Goal: Task Accomplishment & Management: Use online tool/utility

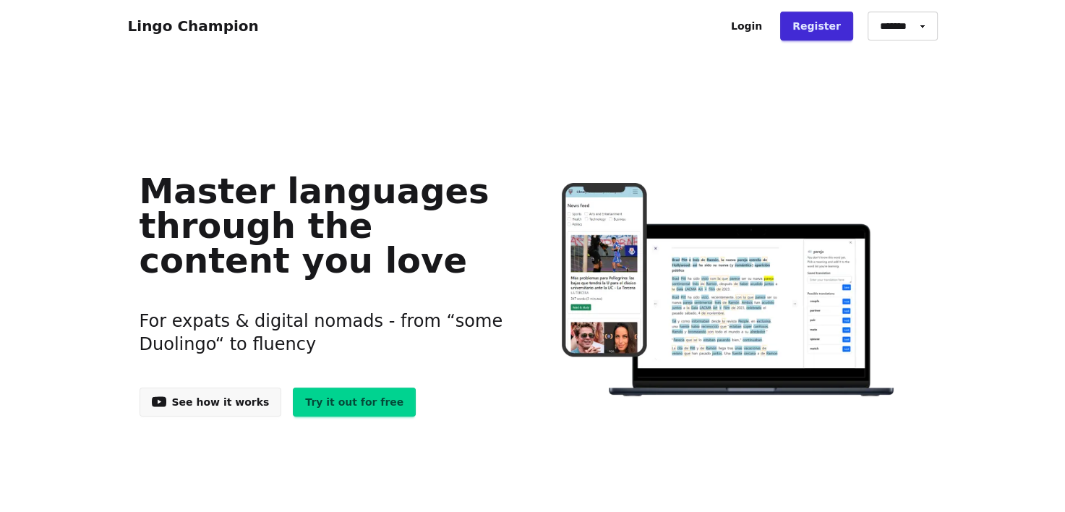
click at [174, 398] on link "See how it works" at bounding box center [211, 402] width 142 height 29
click at [343, 400] on link "Try it out for free" at bounding box center [354, 402] width 123 height 29
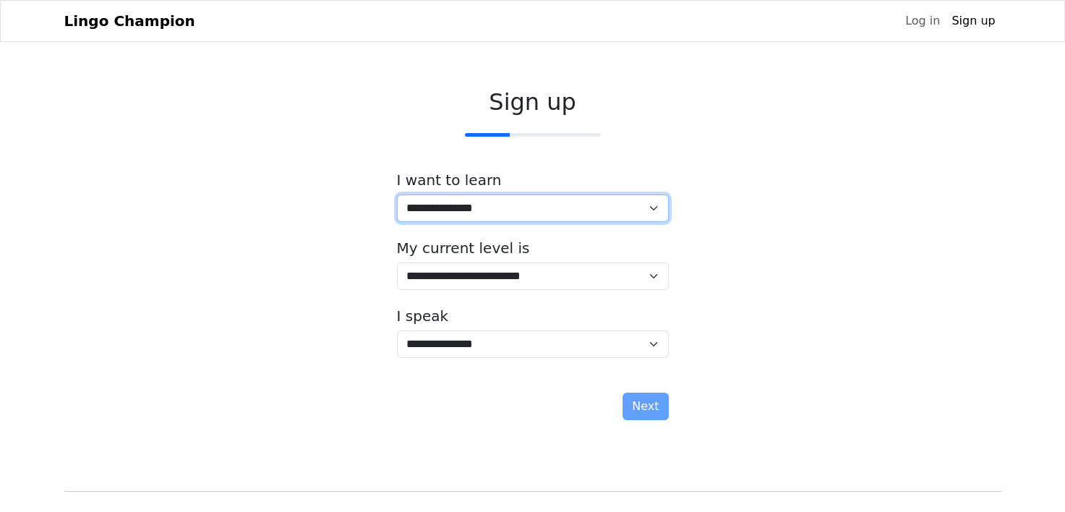
click at [602, 203] on select "**********" at bounding box center [533, 207] width 272 height 27
select select "**"
click at [397, 194] on select "**********" at bounding box center [533, 207] width 272 height 27
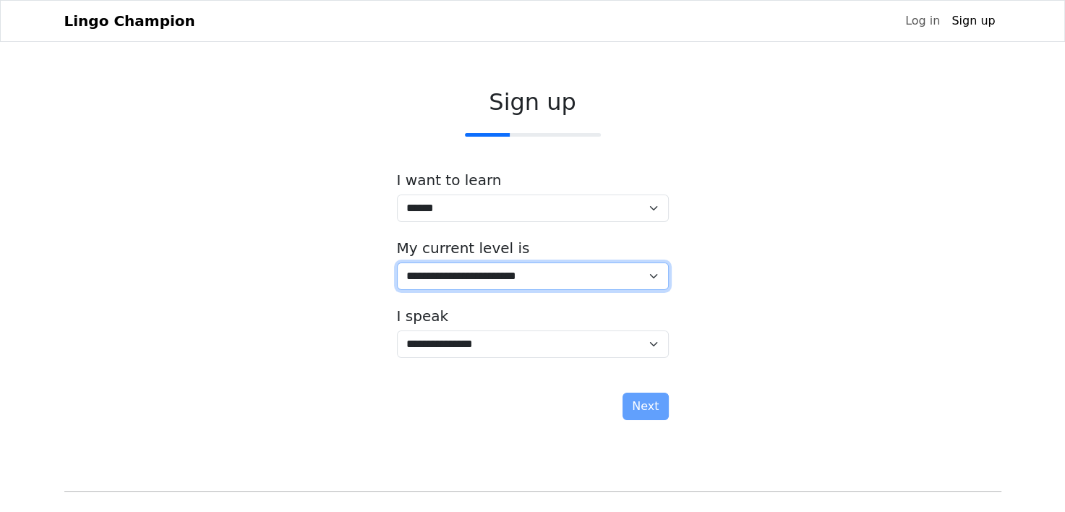
click at [570, 277] on select "**********" at bounding box center [533, 275] width 272 height 27
select select "*"
click at [397, 262] on select "**********" at bounding box center [533, 275] width 272 height 27
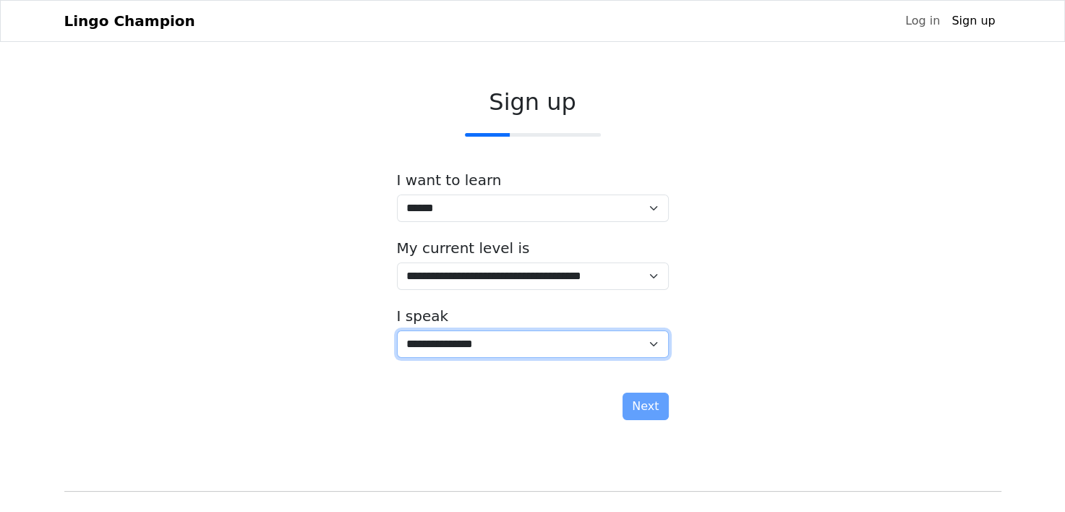
click at [570, 346] on select "**********" at bounding box center [533, 343] width 272 height 27
select select "**"
click at [397, 330] on select "**********" at bounding box center [533, 343] width 272 height 27
click at [653, 333] on select "**********" at bounding box center [533, 343] width 272 height 27
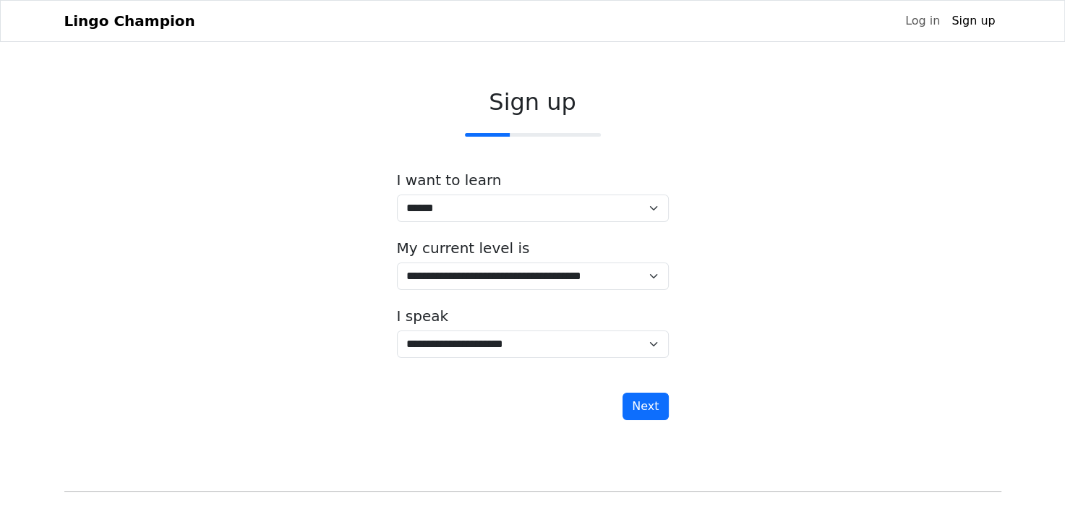
click at [765, 149] on div "**********" at bounding box center [532, 257] width 937 height 361
click at [651, 402] on button "Next" at bounding box center [646, 406] width 46 height 27
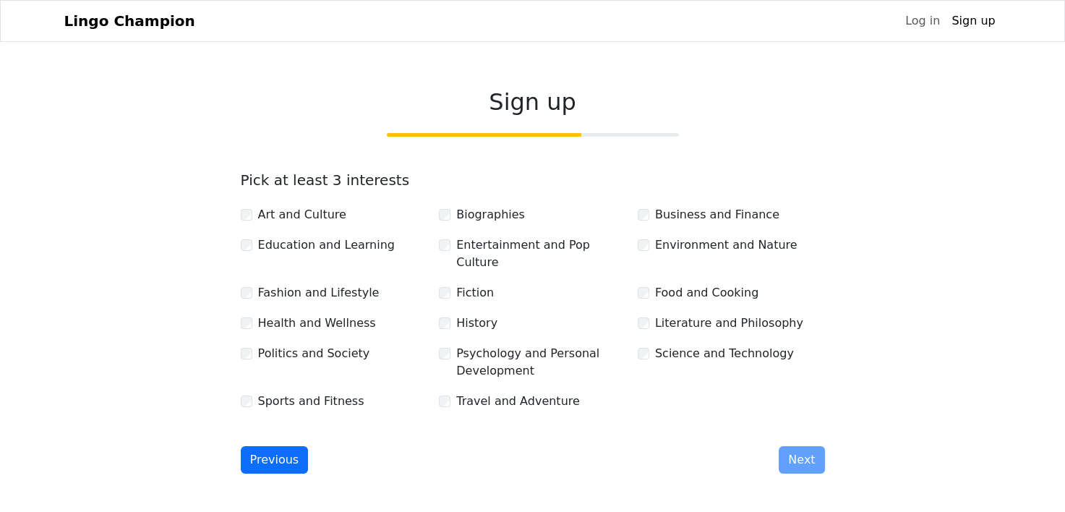
click at [483, 284] on label "Fiction" at bounding box center [475, 292] width 38 height 17
click at [342, 247] on label "Education and Learning" at bounding box center [326, 244] width 137 height 17
click at [797, 446] on button "Next" at bounding box center [802, 459] width 46 height 27
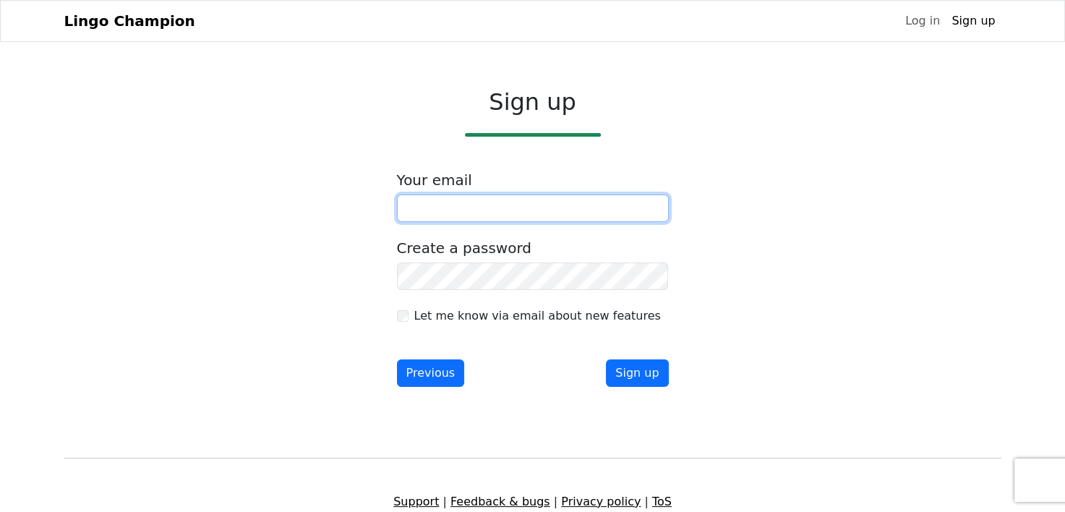
click at [469, 205] on input "email" at bounding box center [533, 207] width 272 height 27
type input "**********"
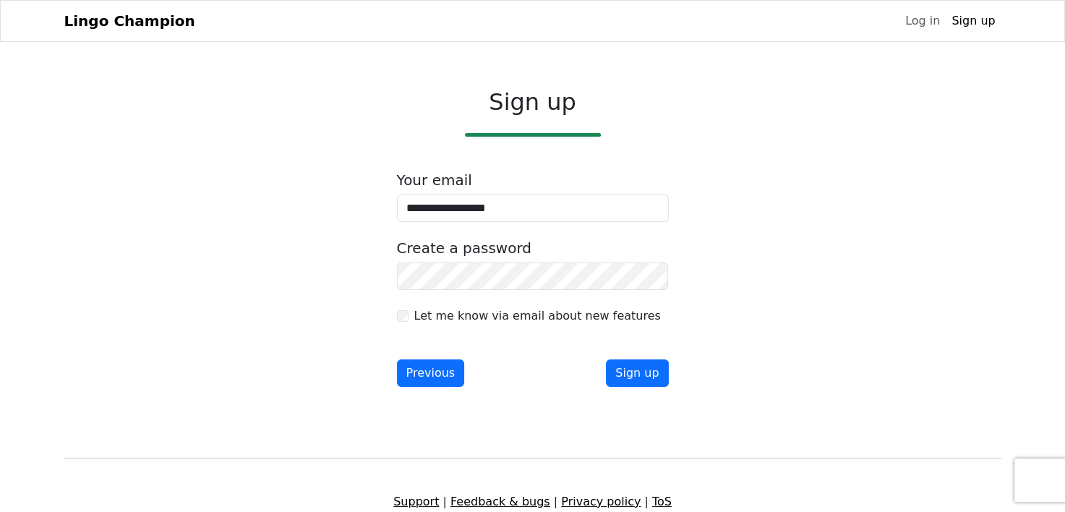
click at [596, 320] on label "Let me know via email about new features" at bounding box center [537, 315] width 247 height 17
drag, startPoint x: 640, startPoint y: 382, endPoint x: 633, endPoint y: 388, distance: 9.2
click at [633, 388] on div "**********" at bounding box center [532, 238] width 295 height 322
click at [636, 380] on button "Sign up" at bounding box center [637, 372] width 62 height 27
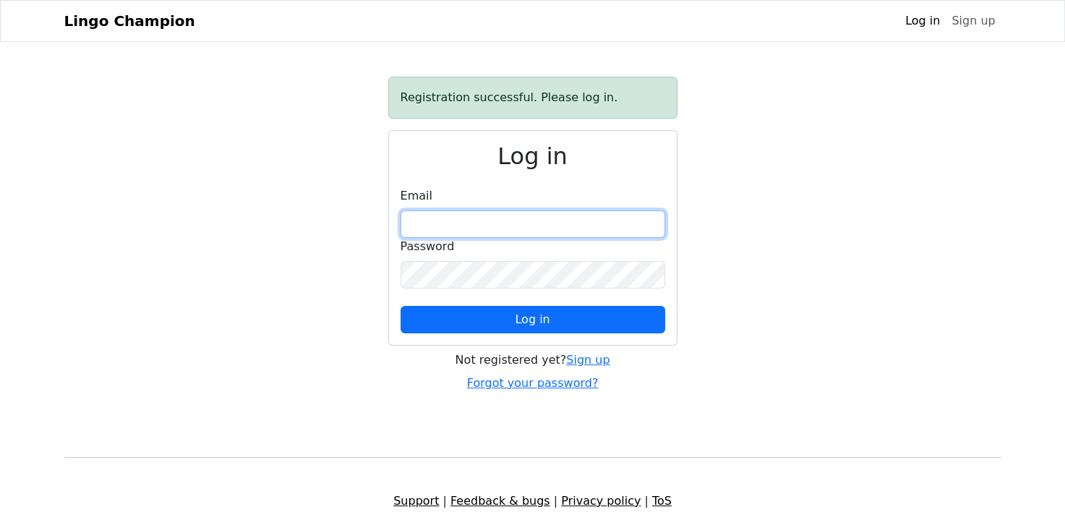
type input "**********"
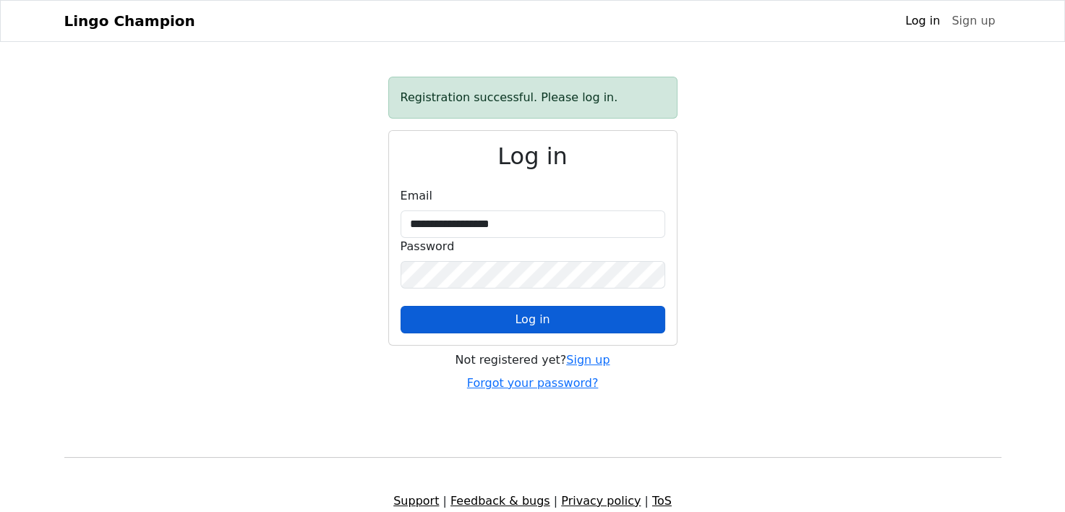
click at [535, 320] on span "Log in" at bounding box center [532, 319] width 35 height 14
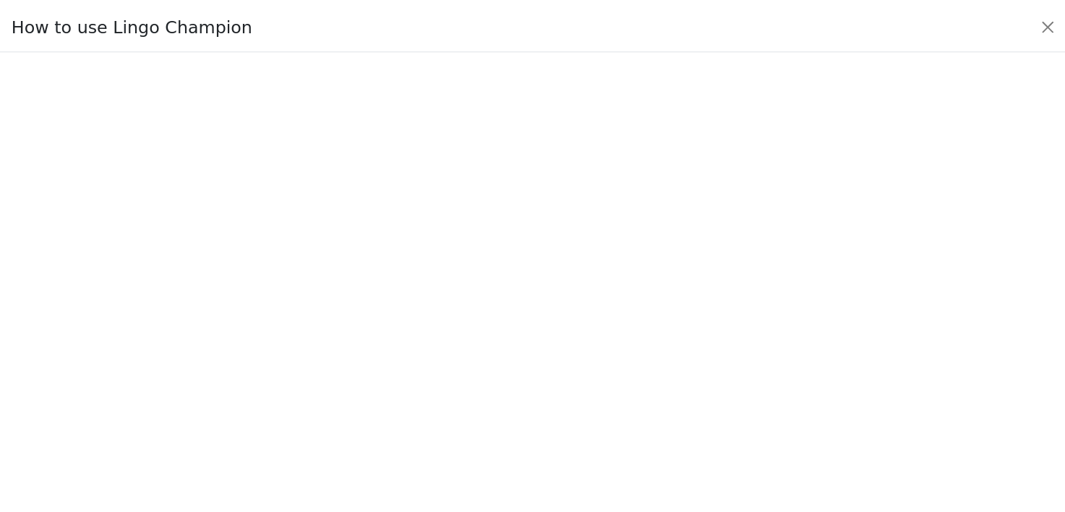
scroll to position [12, 0]
click at [1057, 24] on button "Close" at bounding box center [1058, 24] width 23 height 23
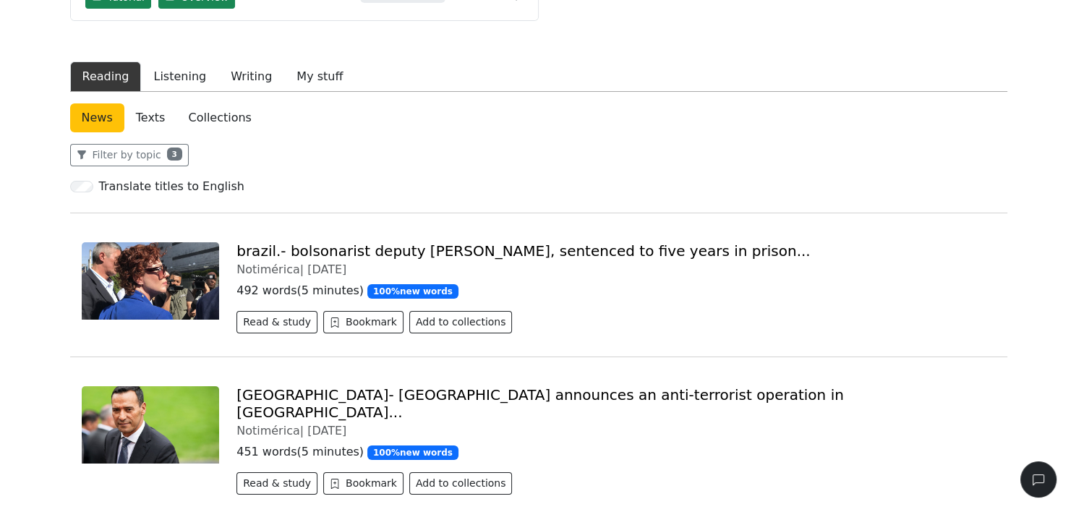
scroll to position [0, 0]
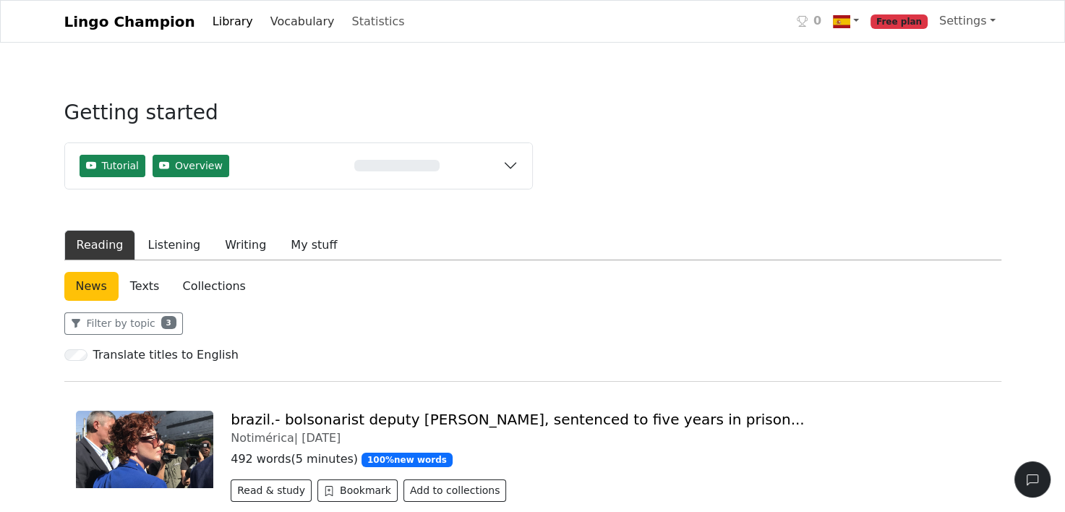
click at [269, 23] on link "Vocabulary" at bounding box center [303, 21] width 76 height 29
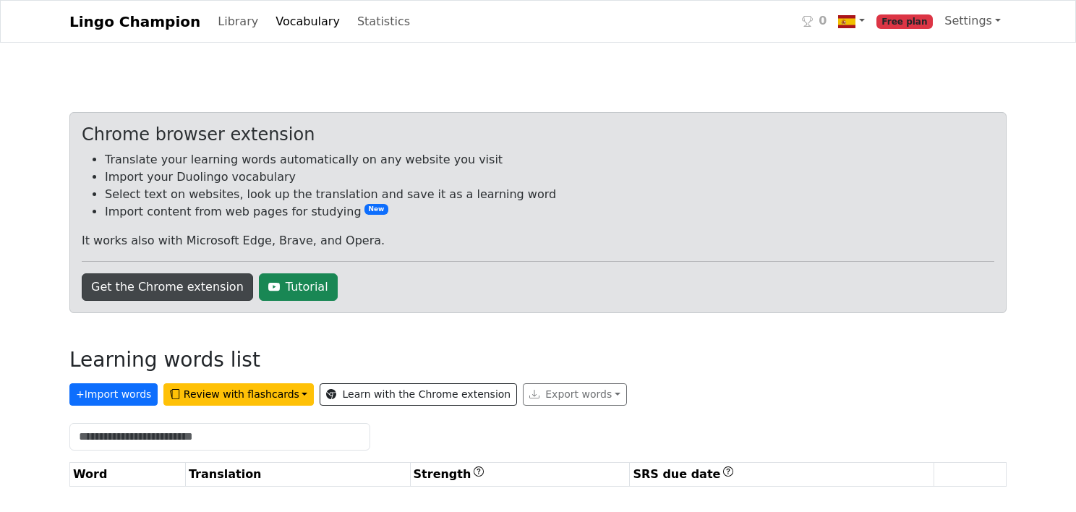
click at [137, 284] on link "Get the Chrome extension" at bounding box center [167, 286] width 171 height 27
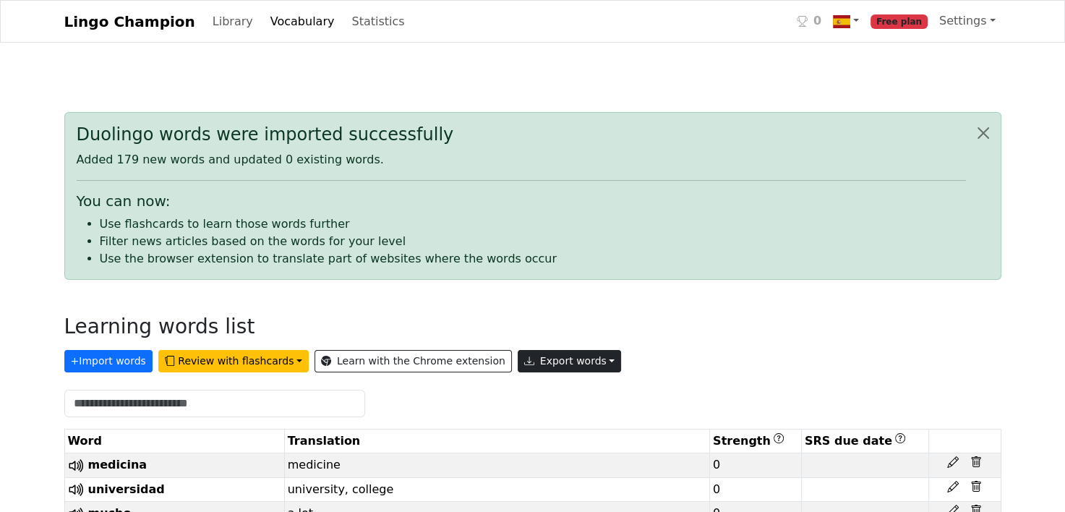
click at [564, 362] on button "Export words" at bounding box center [570, 361] width 104 height 22
click at [592, 341] on div "Learning words list" at bounding box center [532, 330] width 937 height 30
click at [964, 18] on link "Settings" at bounding box center [967, 21] width 68 height 29
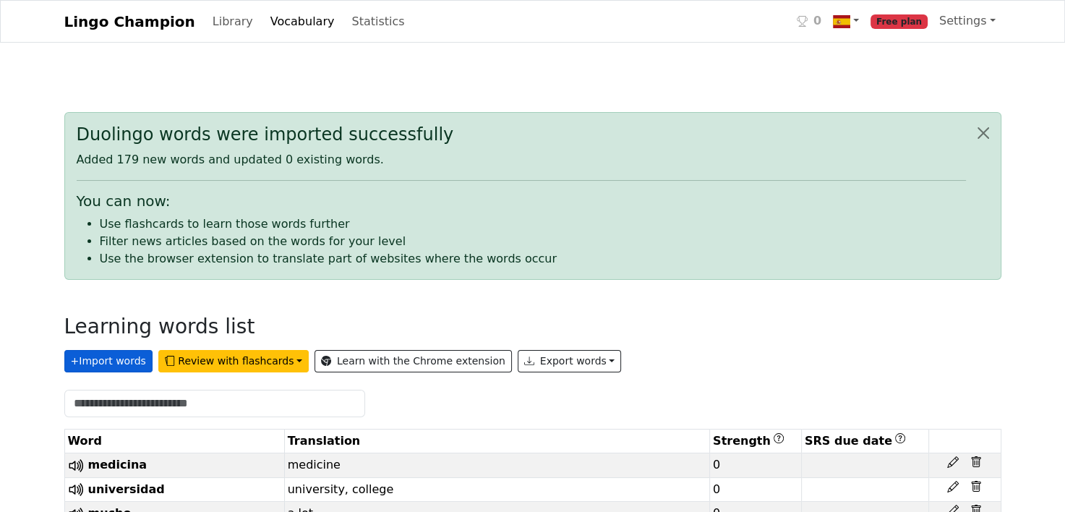
click at [100, 359] on button "+ Import words" at bounding box center [108, 361] width 88 height 22
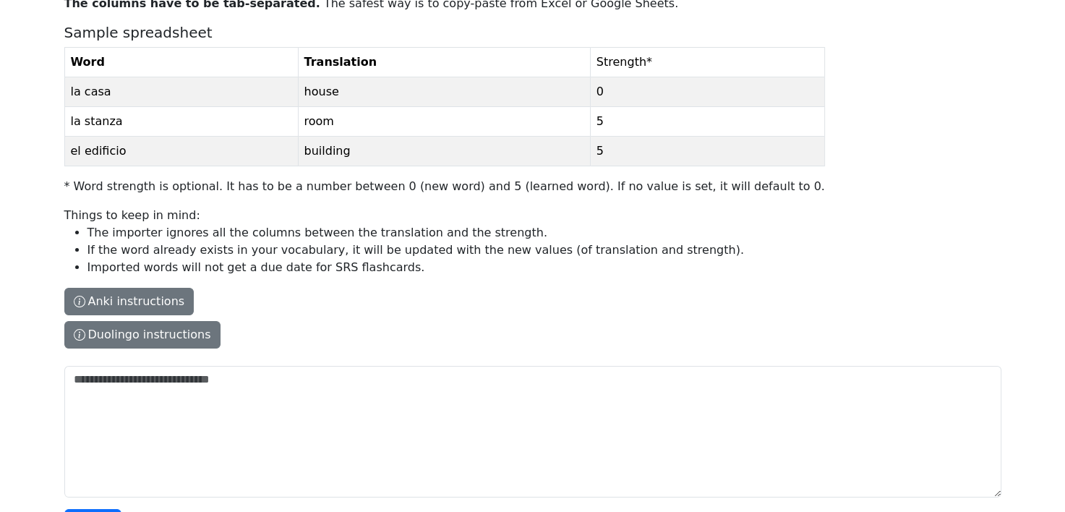
scroll to position [197, 0]
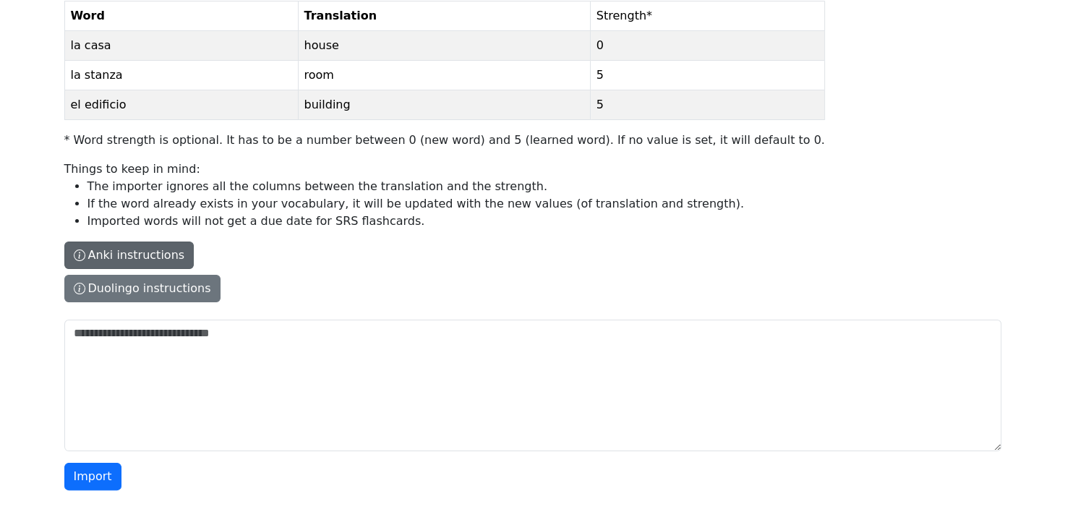
click at [78, 252] on icon "button" at bounding box center [78, 255] width 1 height 7
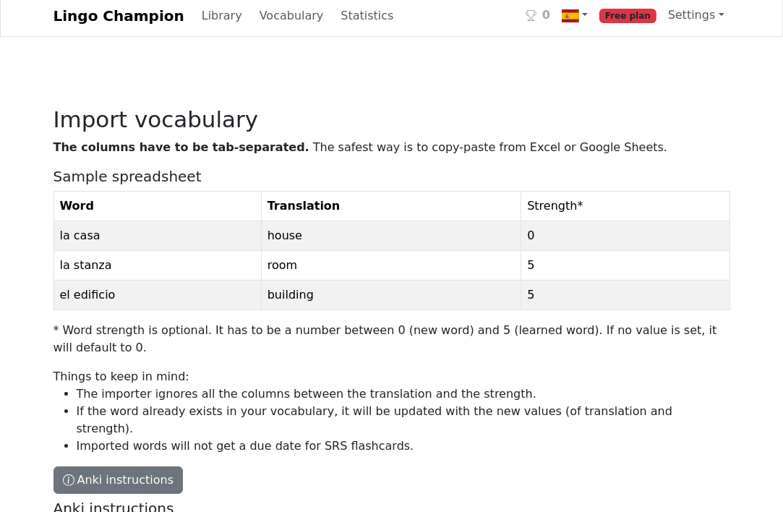
scroll to position [0, 0]
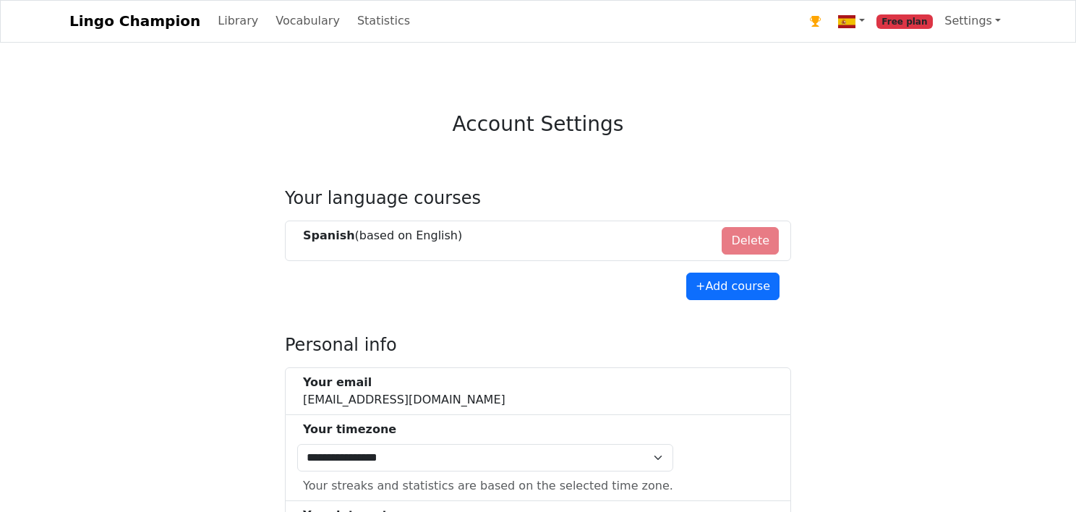
select select "**********"
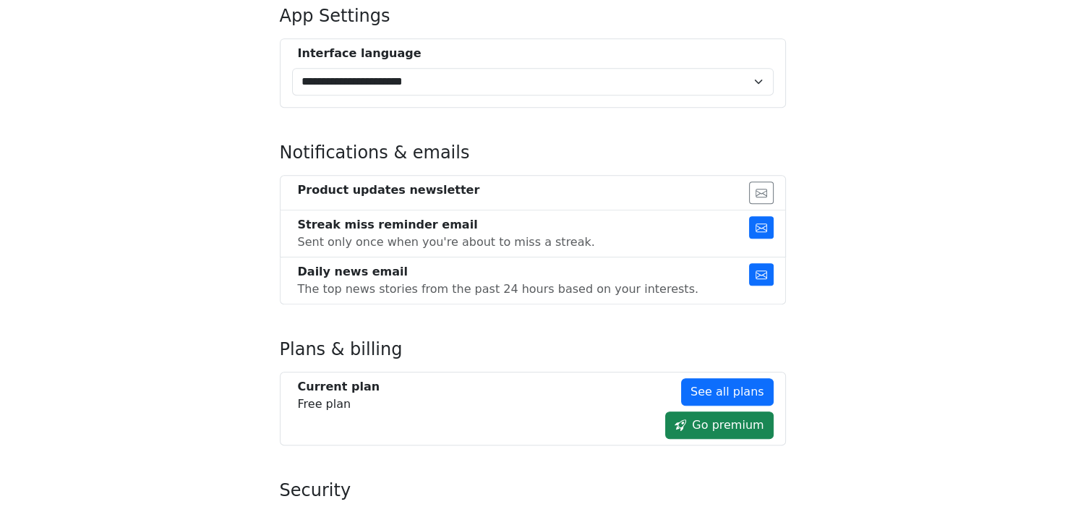
scroll to position [717, 0]
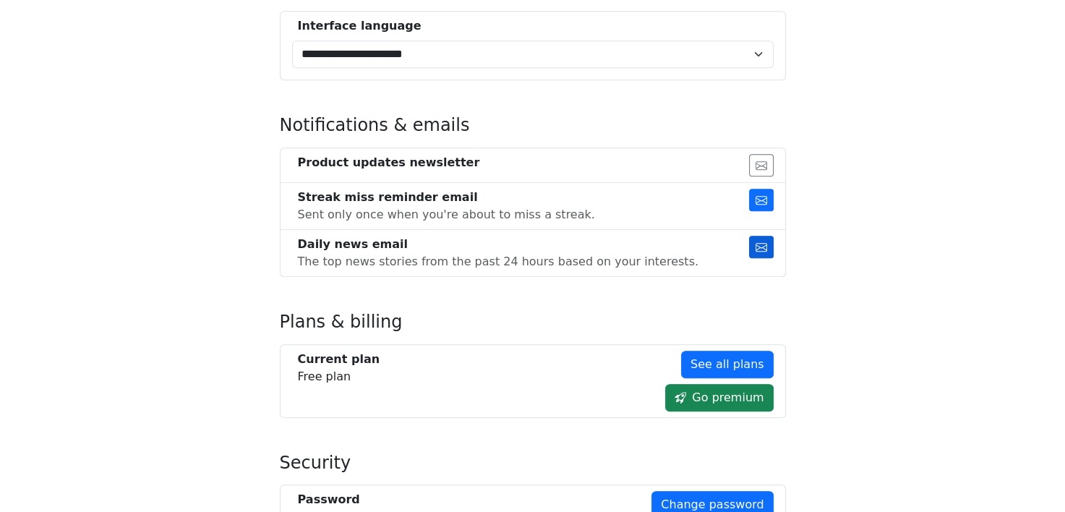
click at [758, 241] on icon "button" at bounding box center [762, 247] width 12 height 12
click at [756, 197] on icon "button" at bounding box center [762, 200] width 12 height 12
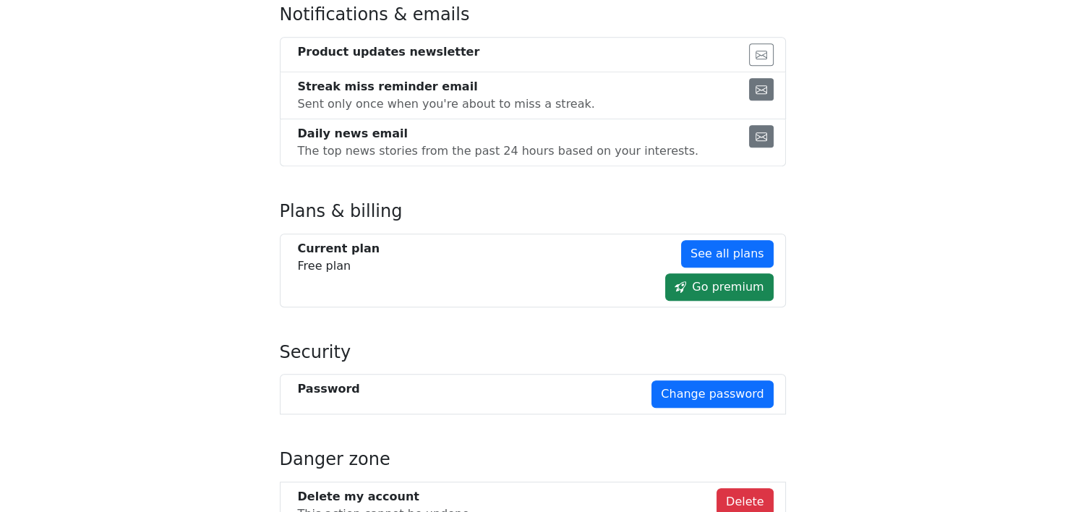
scroll to position [921, 0]
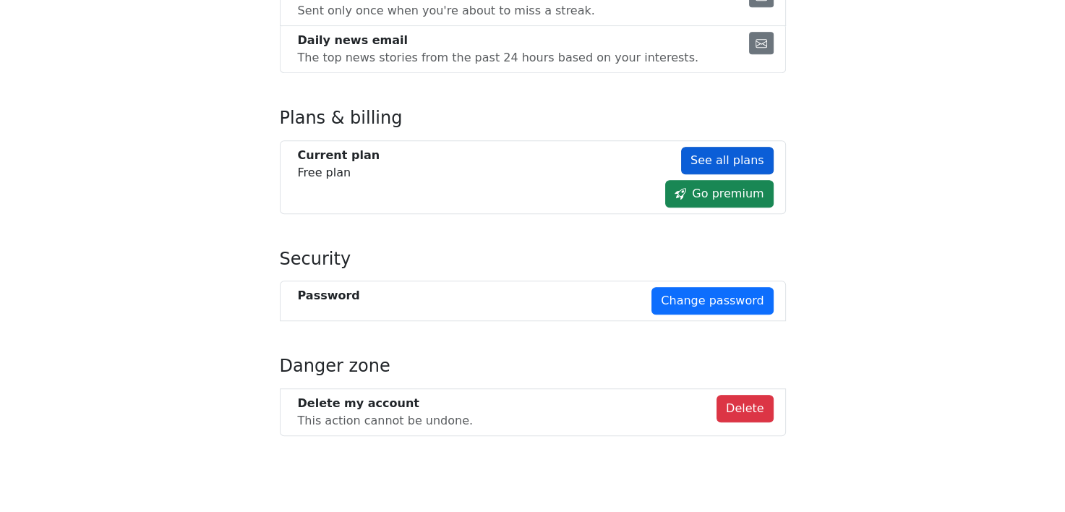
click at [737, 160] on link "See all plans" at bounding box center [727, 160] width 93 height 27
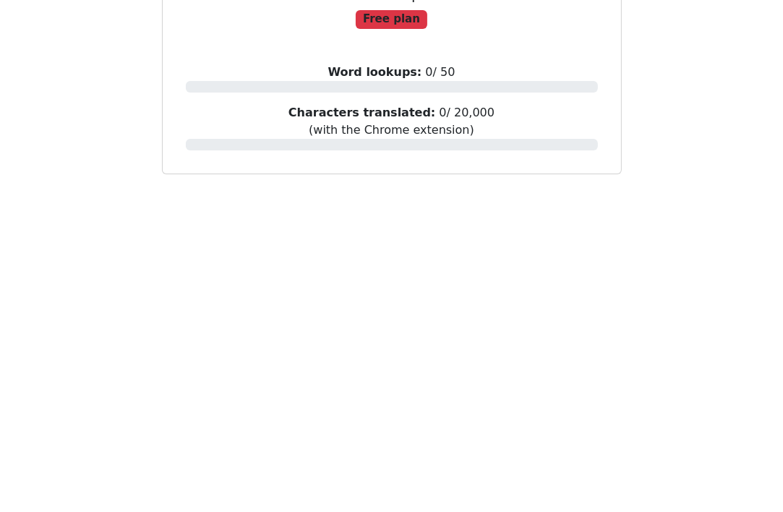
scroll to position [78, 0]
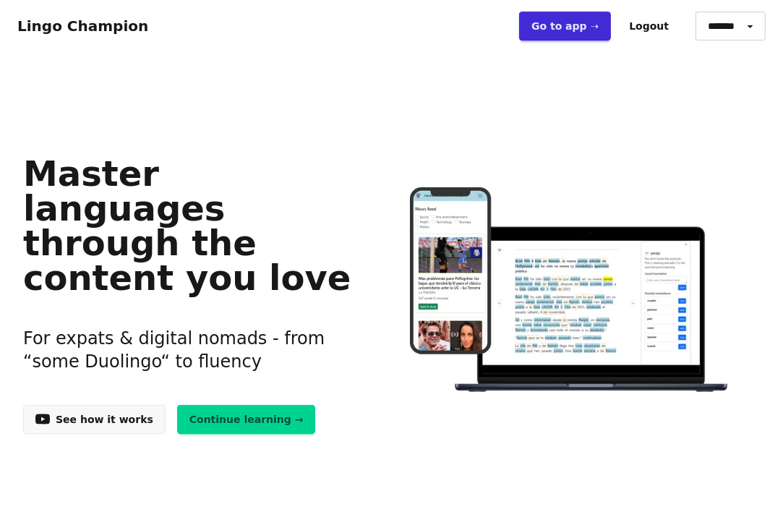
click at [566, 18] on link "Go to app ➝" at bounding box center [565, 26] width 92 height 29
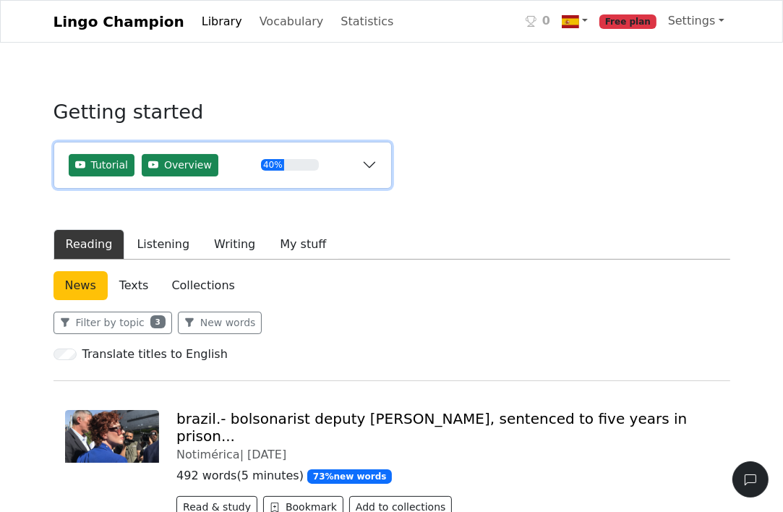
click at [367, 168] on button "Tutorial Overview 40%" at bounding box center [222, 165] width 337 height 46
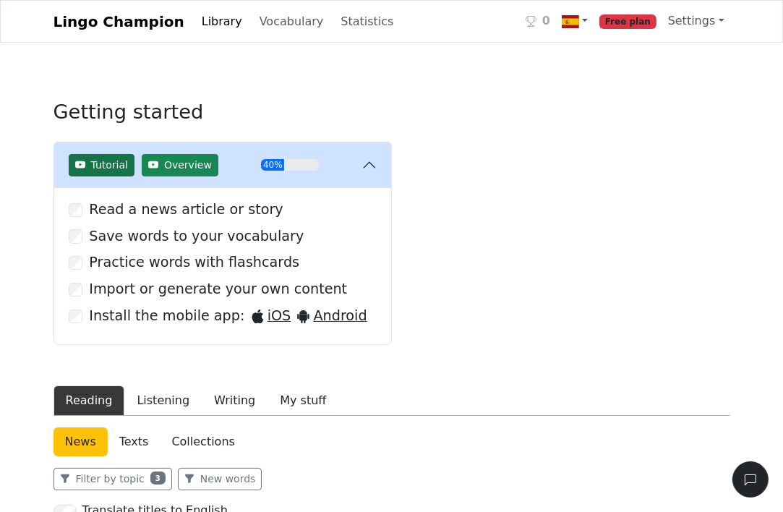
click at [97, 162] on span "Tutorial" at bounding box center [109, 165] width 37 height 15
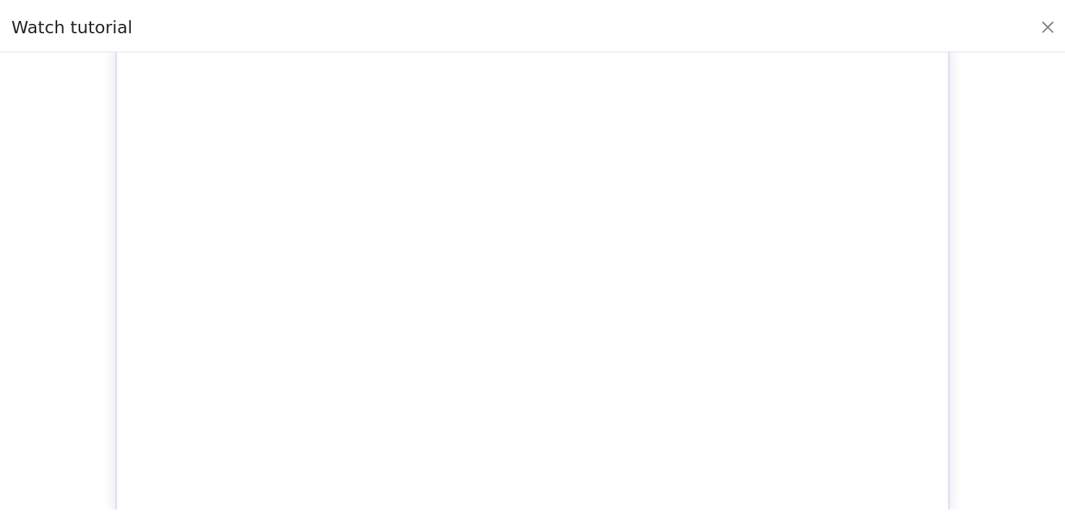
scroll to position [3, 0]
click at [793, 33] on button "Close" at bounding box center [1058, 24] width 23 height 23
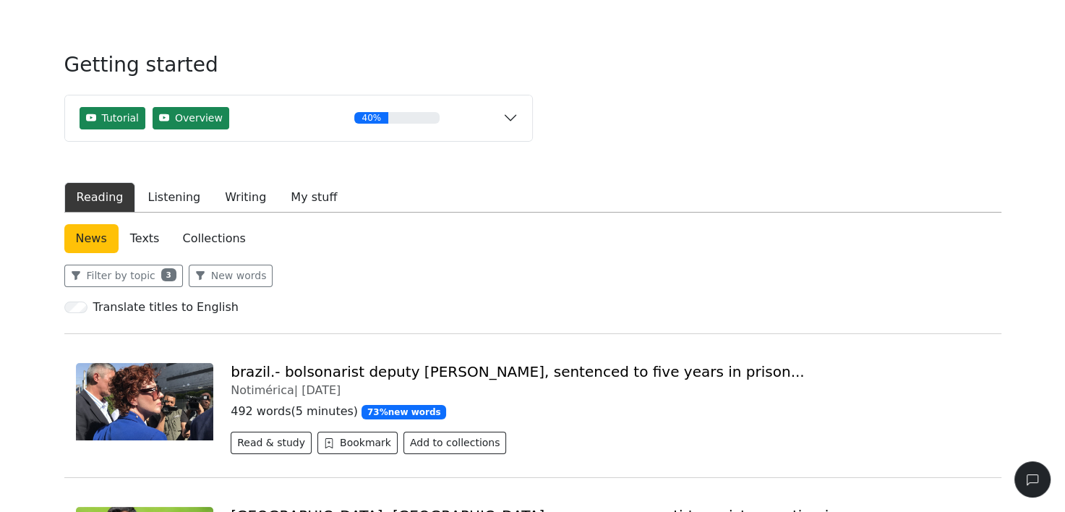
scroll to position [0, 0]
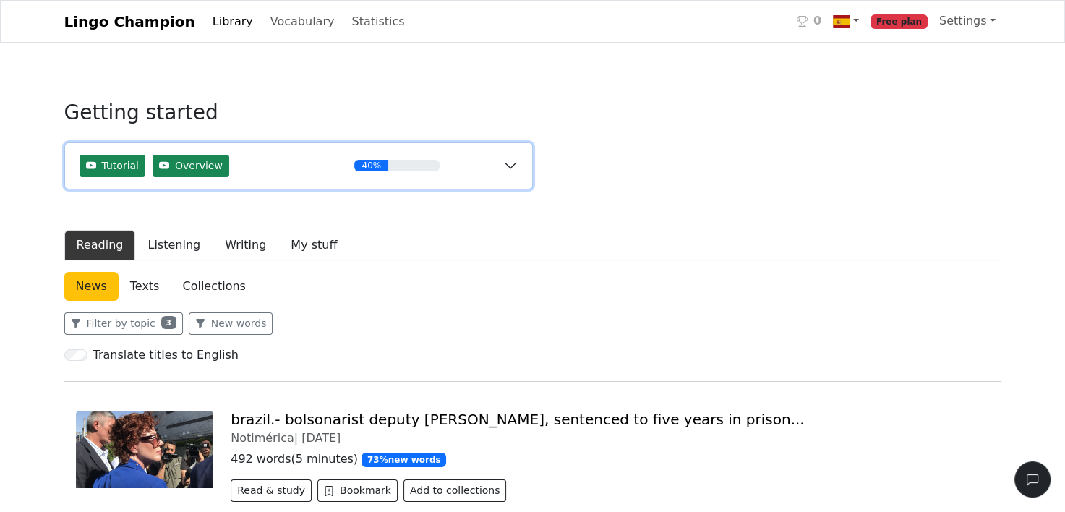
click at [517, 174] on button "Tutorial Overview 40%" at bounding box center [298, 166] width 467 height 46
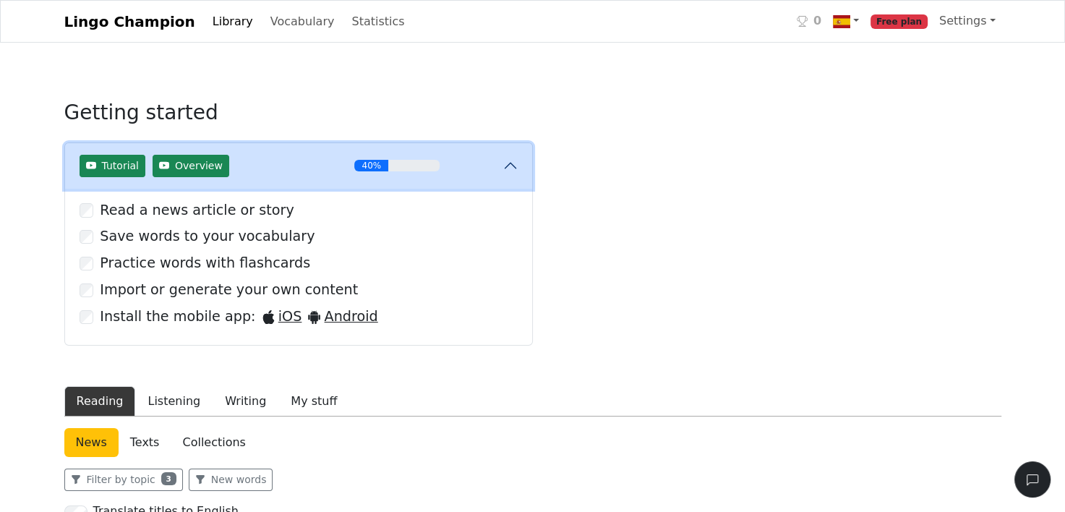
click at [523, 176] on button "Tutorial Overview 40%" at bounding box center [298, 166] width 467 height 46
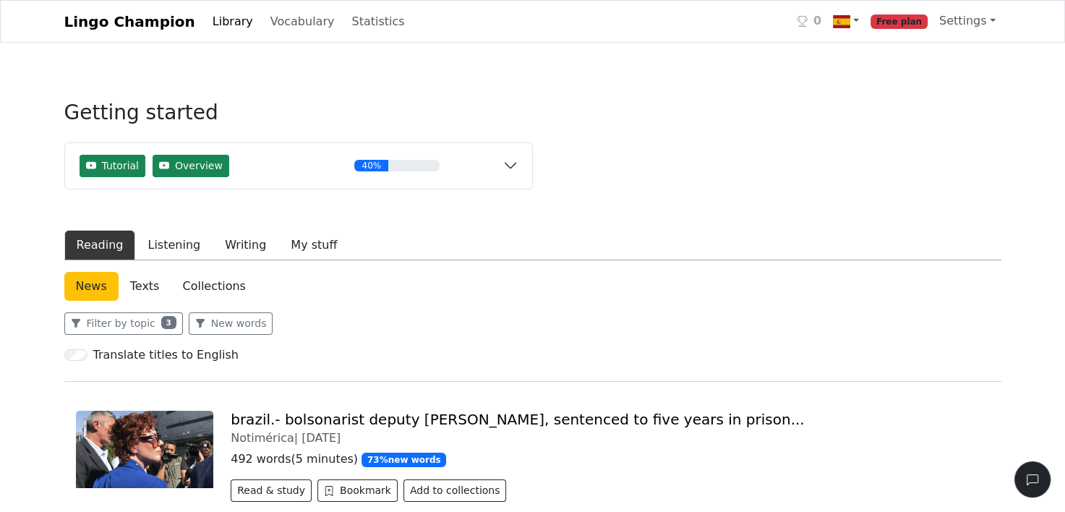
click at [218, 27] on link "Library" at bounding box center [233, 21] width 52 height 29
click at [296, 18] on link "Vocabulary" at bounding box center [303, 21] width 76 height 29
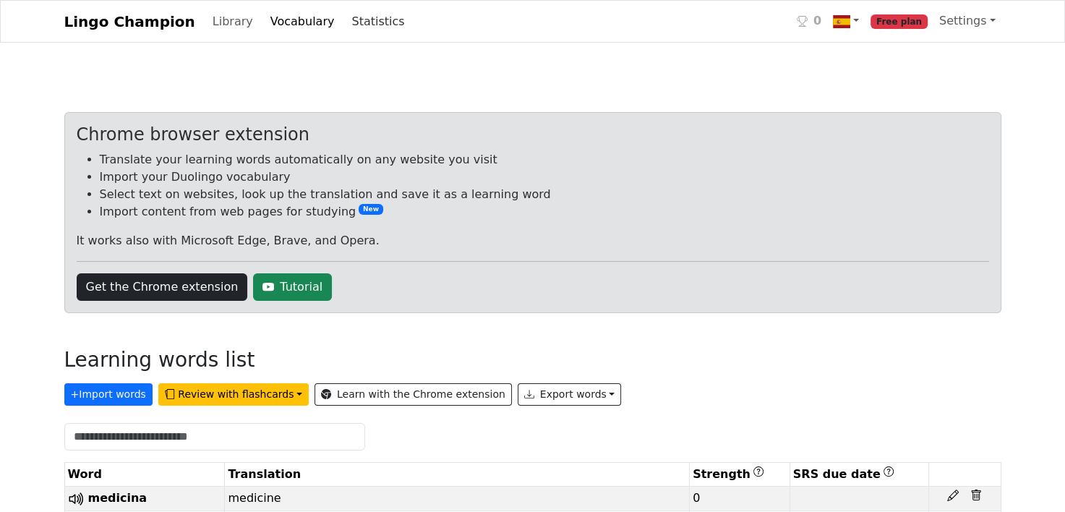
click at [346, 17] on link "Statistics" at bounding box center [378, 21] width 64 height 29
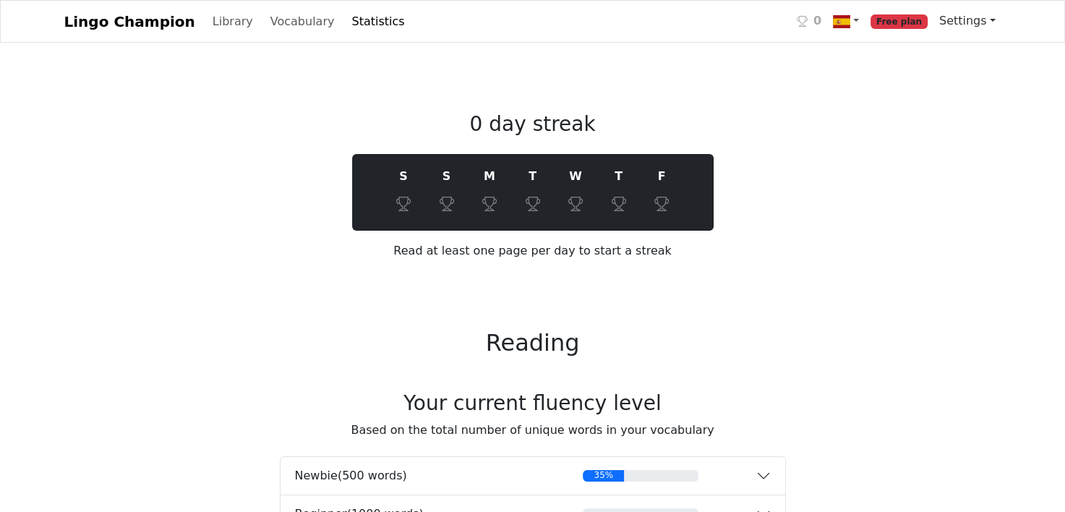
click at [793, 9] on link "Settings" at bounding box center [967, 21] width 68 height 29
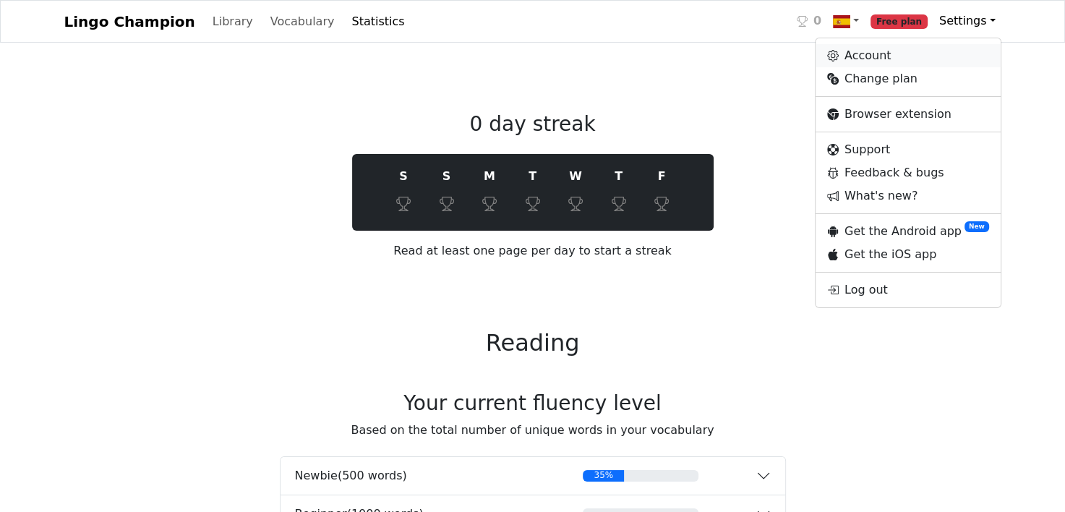
click at [793, 56] on link "Account" at bounding box center [908, 55] width 185 height 23
select select "**********"
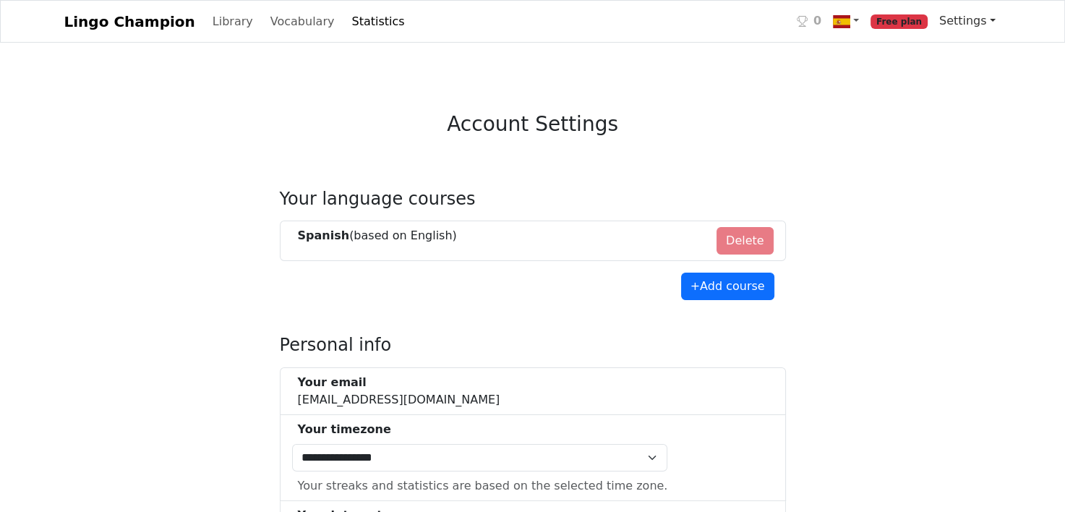
click at [793, 15] on link "Settings" at bounding box center [967, 21] width 68 height 29
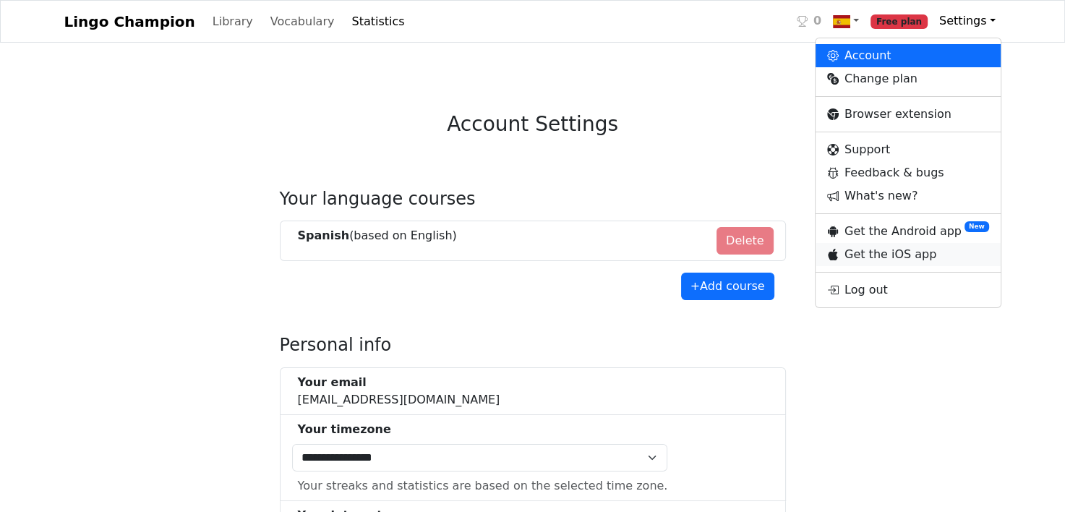
click at [793, 250] on link "Get the iOS app" at bounding box center [908, 254] width 185 height 23
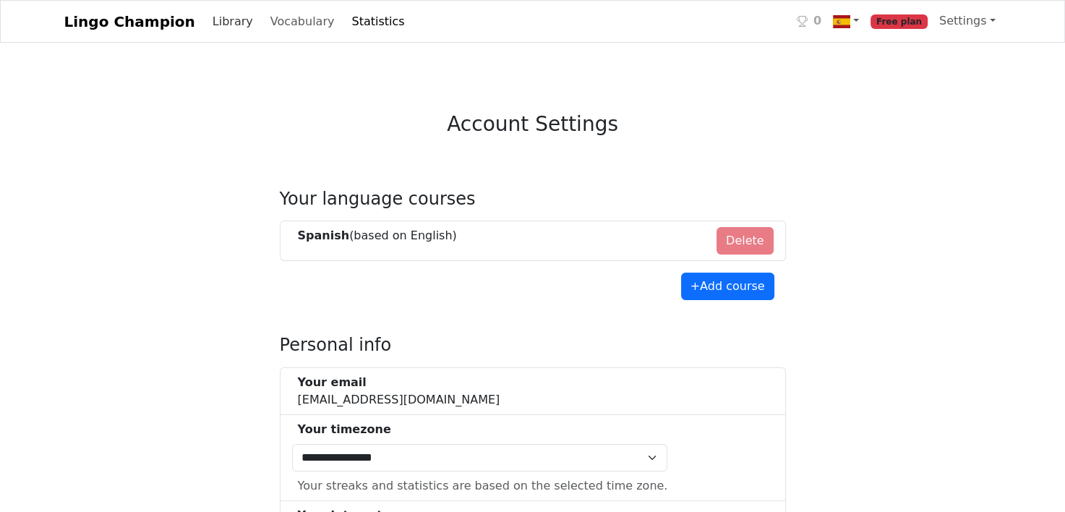
click at [223, 22] on link "Library" at bounding box center [233, 21] width 52 height 29
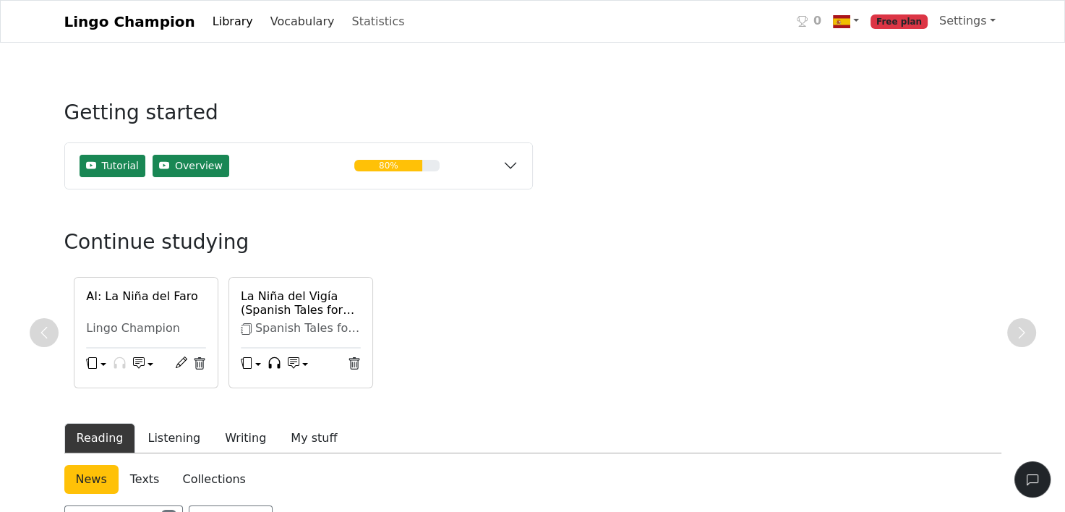
click at [265, 23] on link "Vocabulary" at bounding box center [303, 21] width 76 height 29
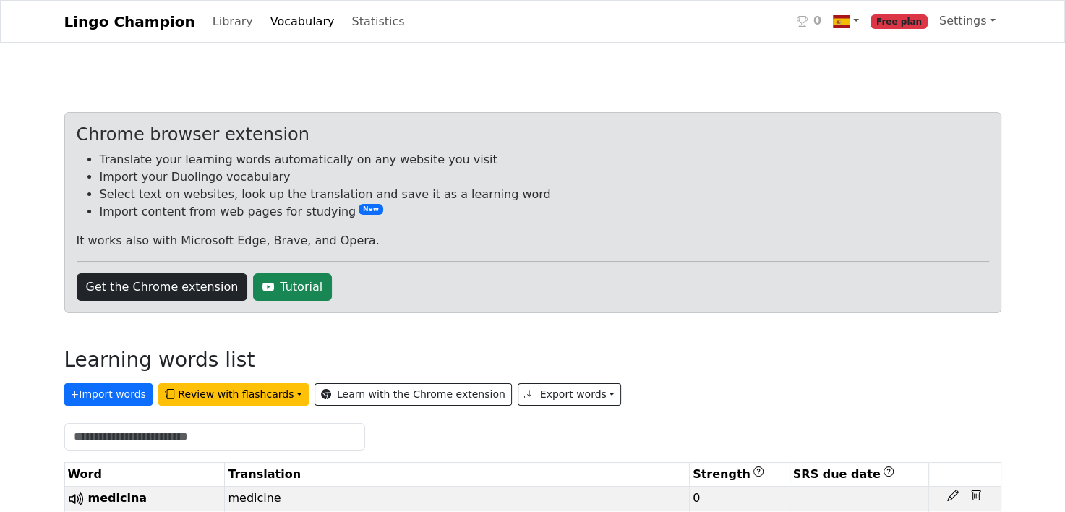
scroll to position [90, 0]
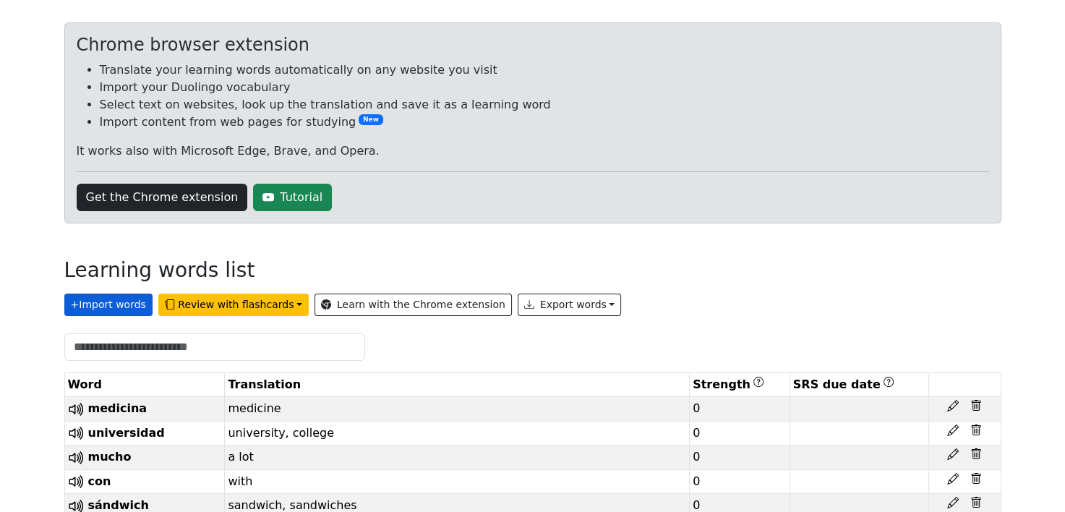
click at [104, 308] on button "+ Import words" at bounding box center [108, 305] width 88 height 22
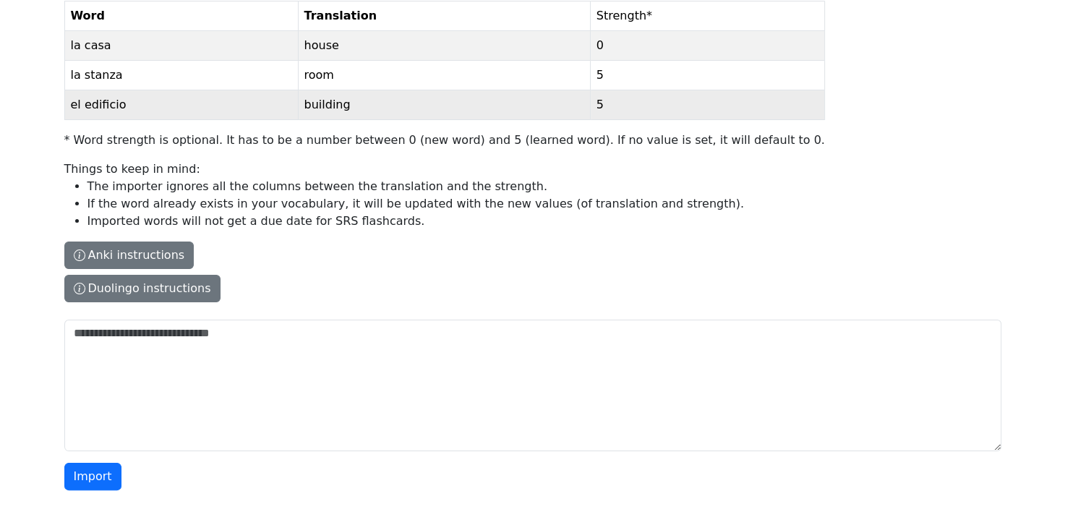
scroll to position [194, 0]
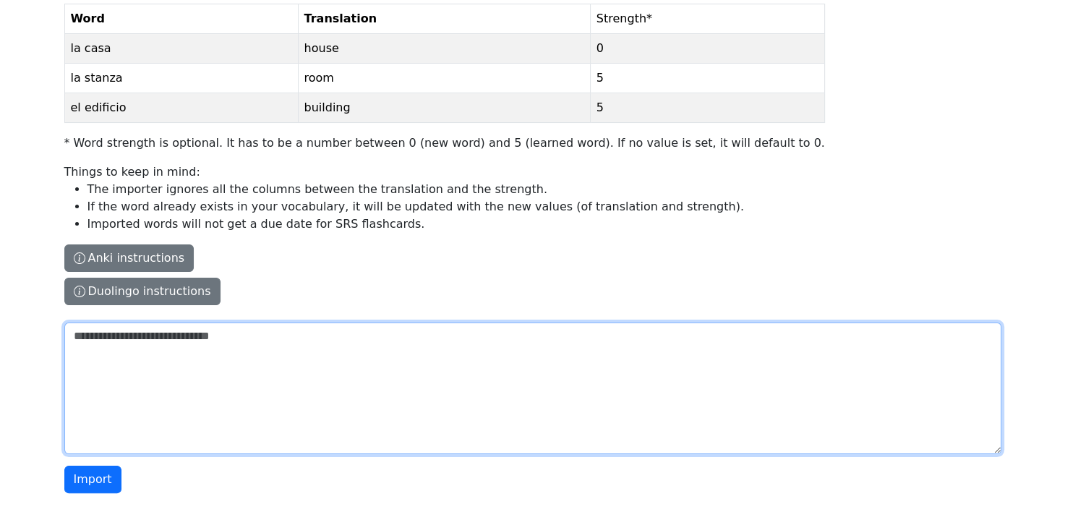
click at [155, 350] on textarea "The columns have to be tab-separated. The safest way is to copy-paste from Exce…" at bounding box center [532, 388] width 937 height 132
paste textarea "**********"
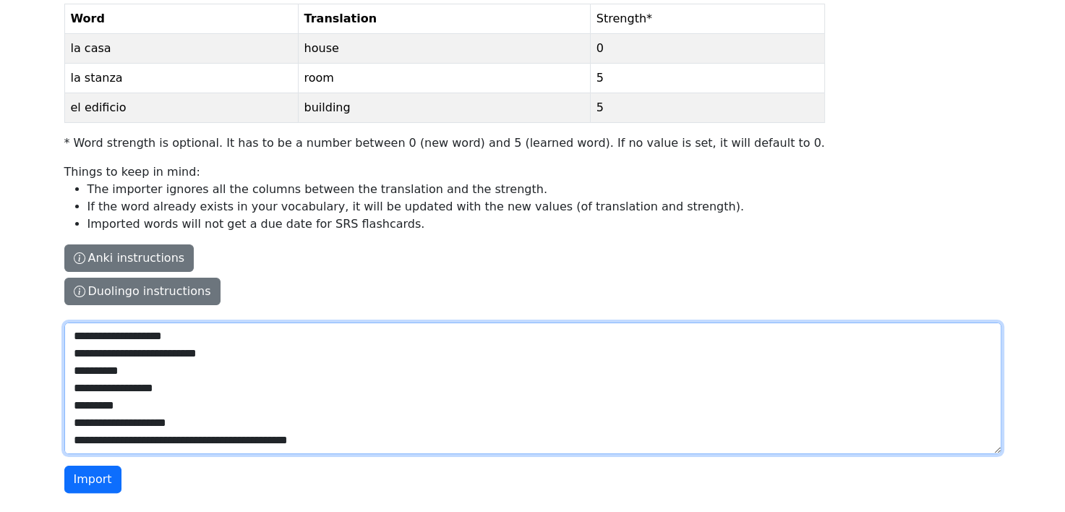
scroll to position [98, 0]
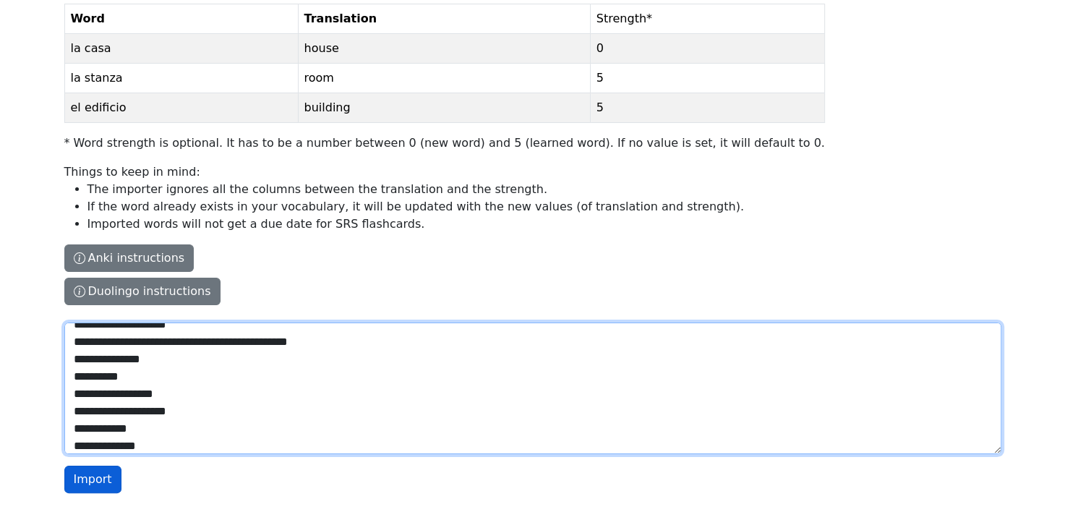
type textarea "**********"
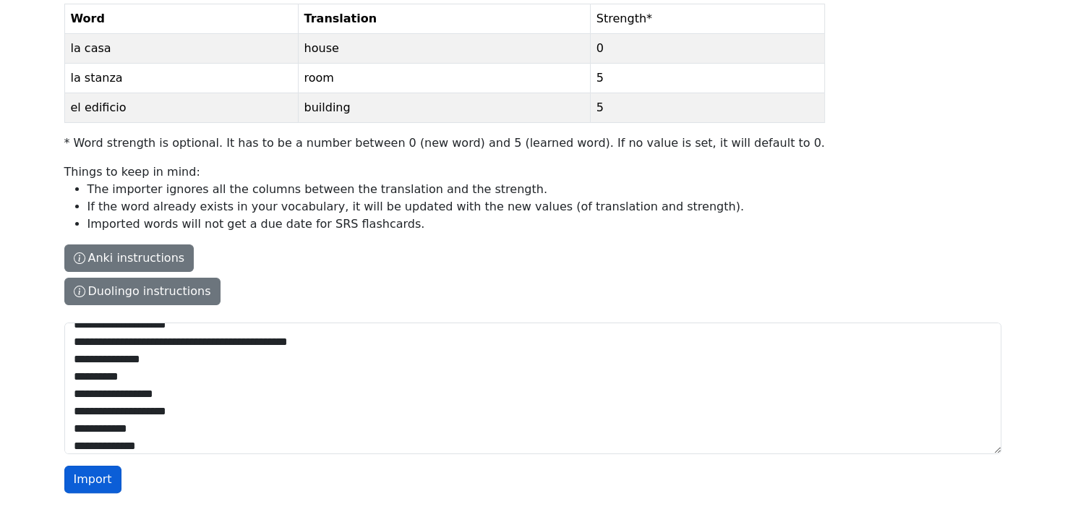
click at [81, 473] on button "Import" at bounding box center [92, 479] width 57 height 27
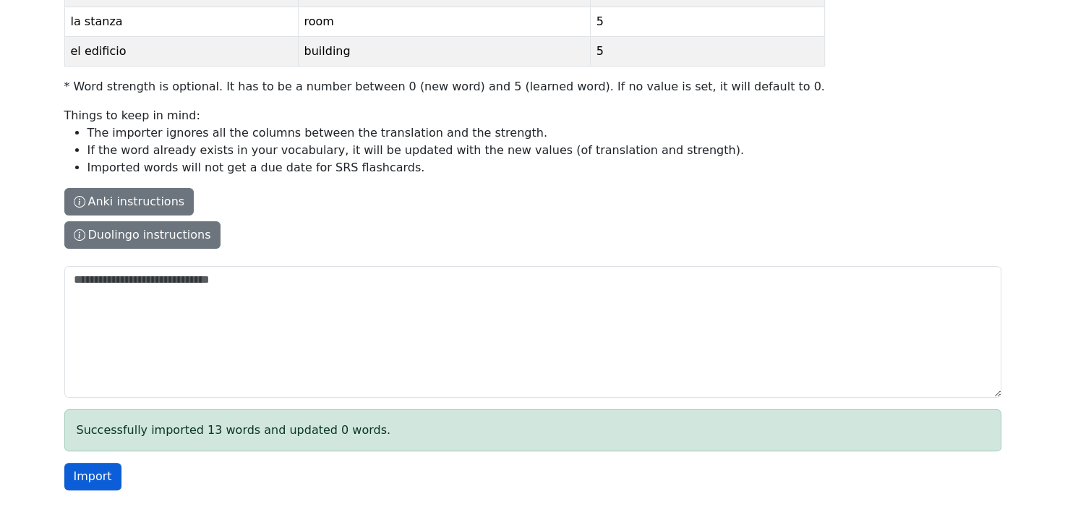
scroll to position [247, 0]
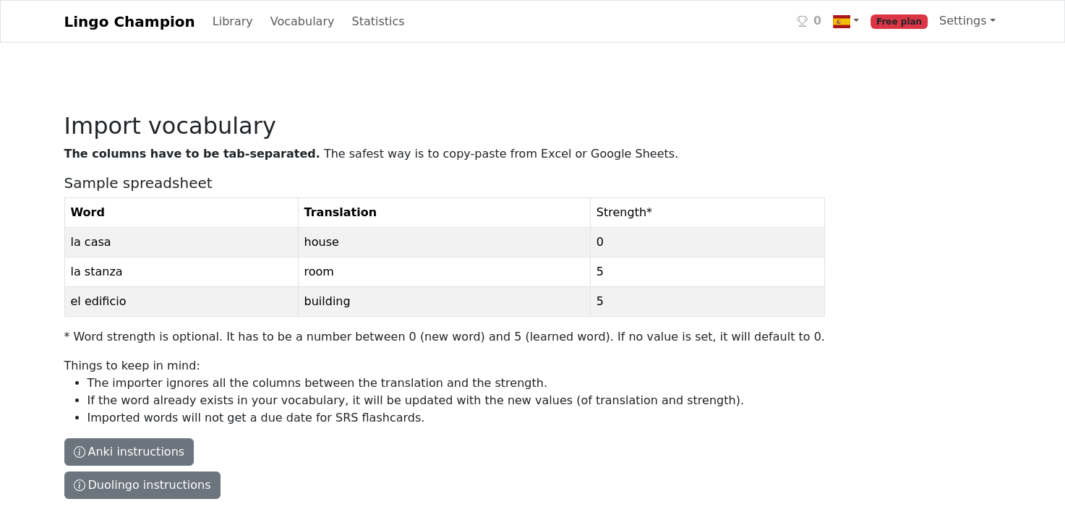
scroll to position [197, 0]
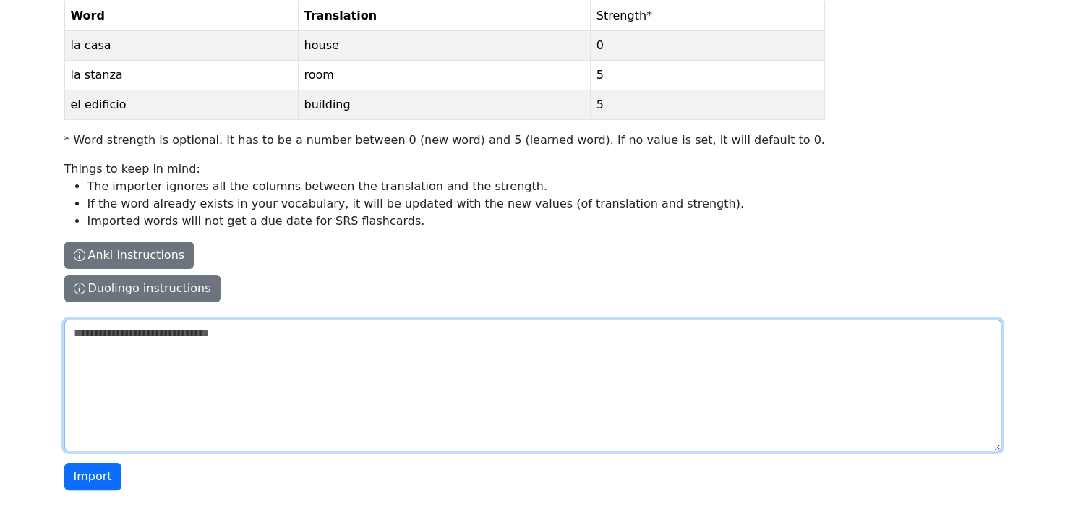
click at [239, 339] on textarea "The columns have to be tab-separated. The safest way is to copy-paste from Exce…" at bounding box center [532, 386] width 937 height 132
paste textarea "**********"
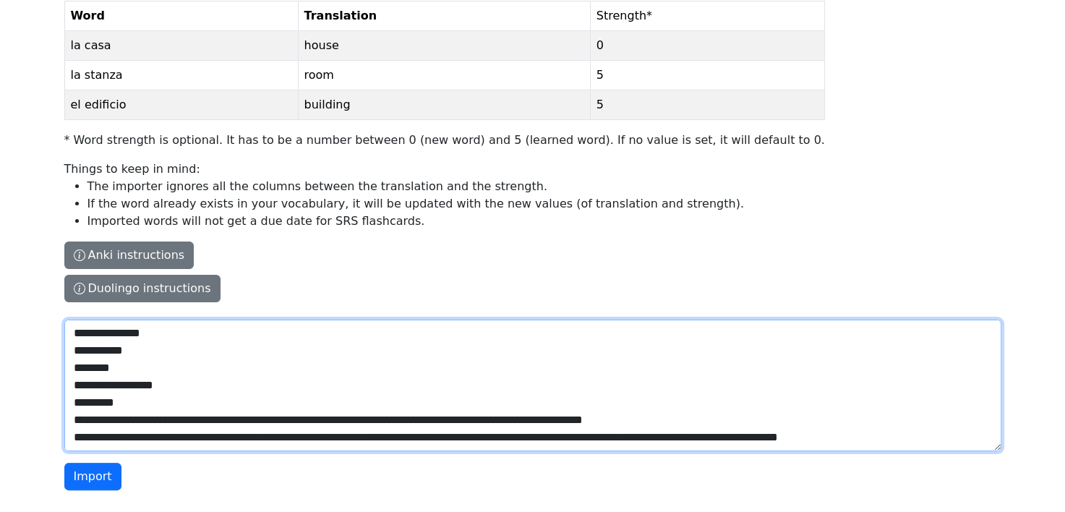
scroll to position [133, 0]
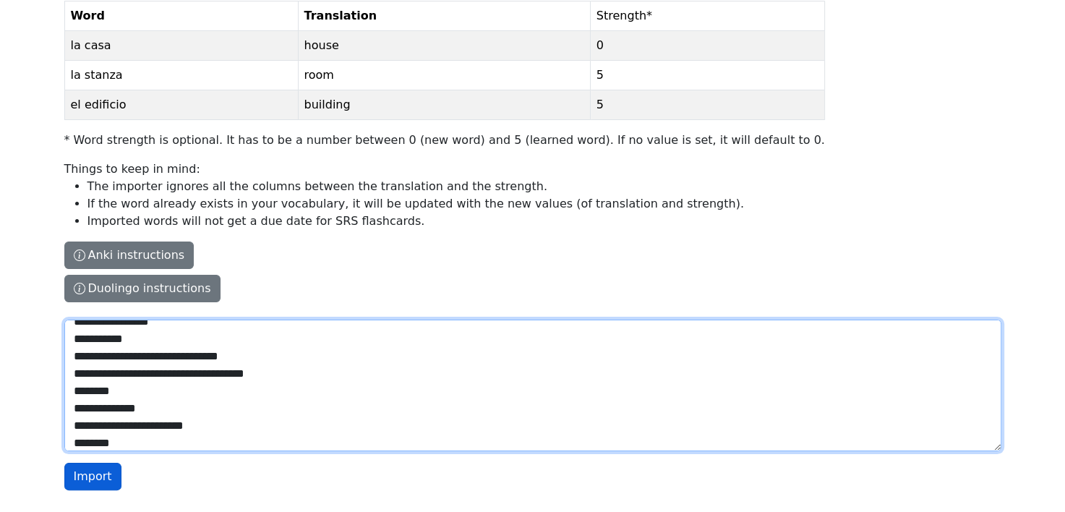
type textarea "**********"
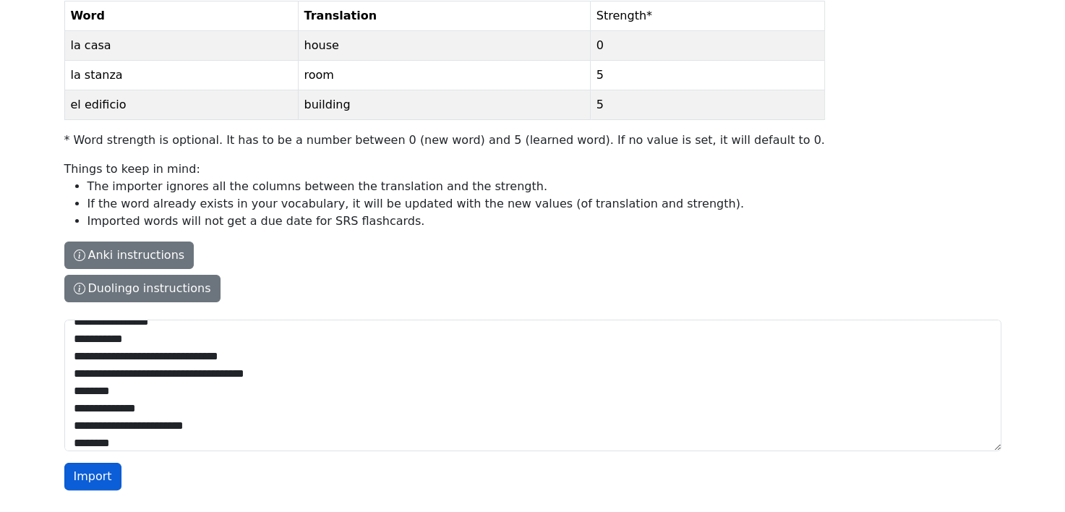
click at [89, 471] on button "Import" at bounding box center [92, 476] width 57 height 27
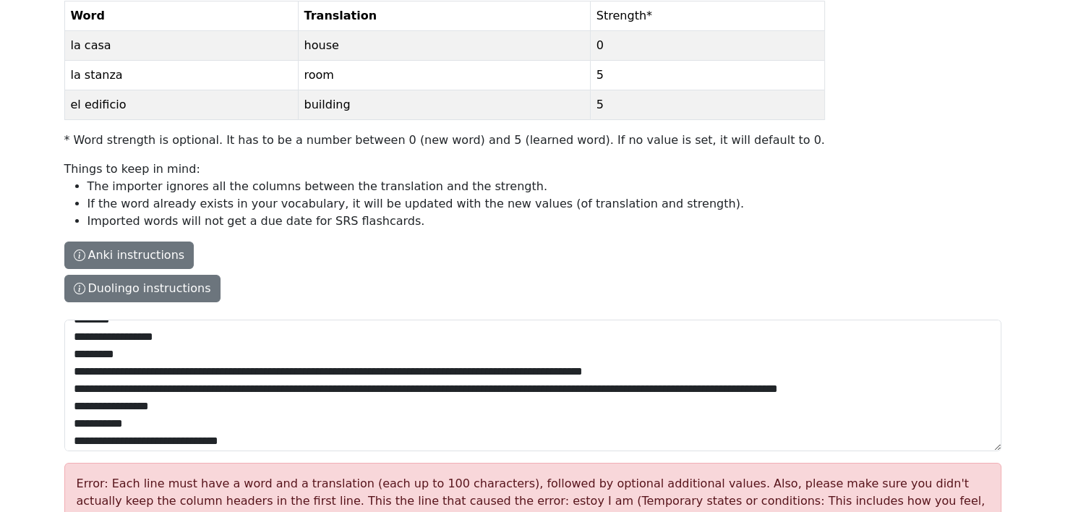
scroll to position [268, 0]
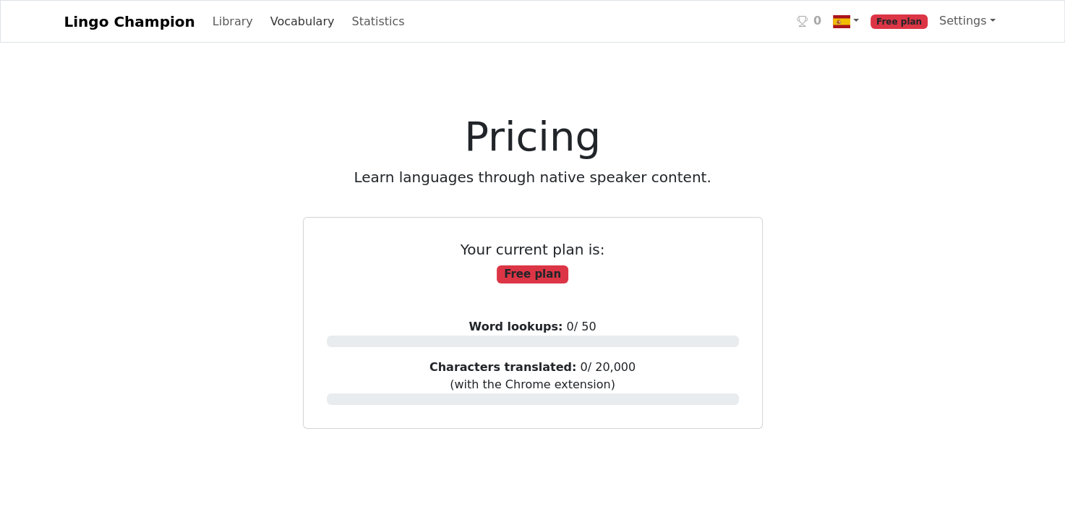
click at [275, 24] on link "Vocabulary" at bounding box center [303, 21] width 76 height 29
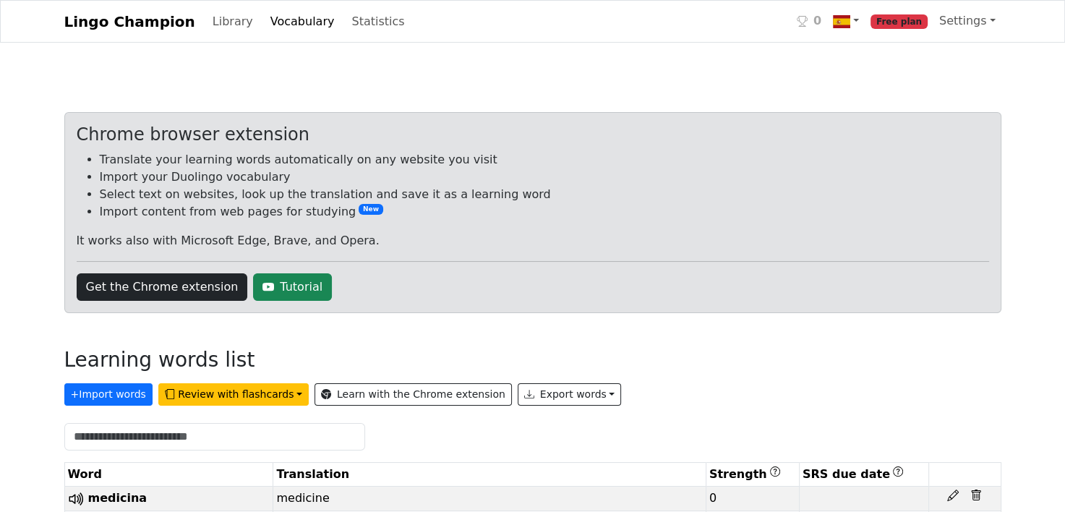
click at [275, 24] on link "Vocabulary" at bounding box center [303, 21] width 76 height 29
click at [948, 21] on link "Settings" at bounding box center [967, 21] width 68 height 29
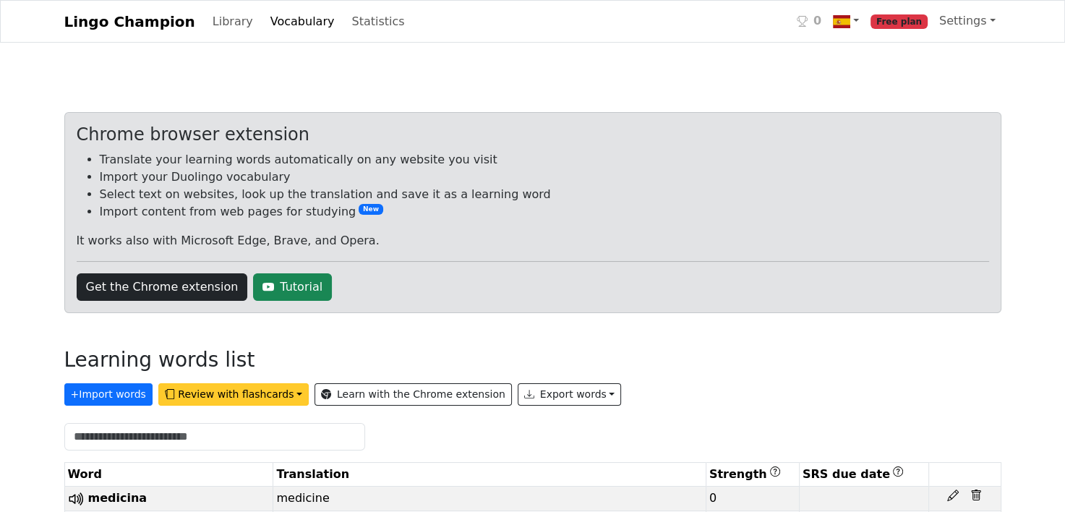
click at [261, 398] on button "Review with flashcards" at bounding box center [233, 394] width 150 height 22
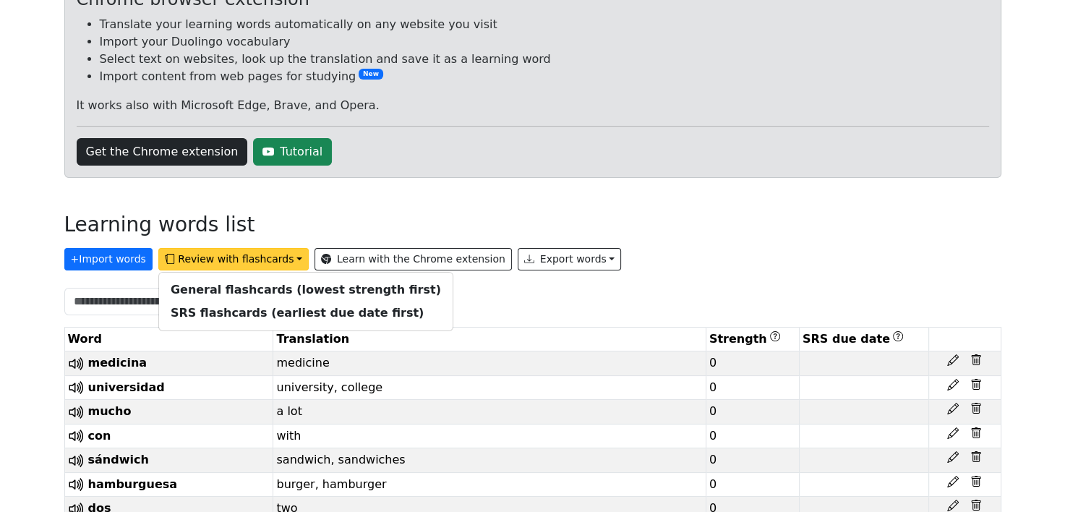
scroll to position [142, 0]
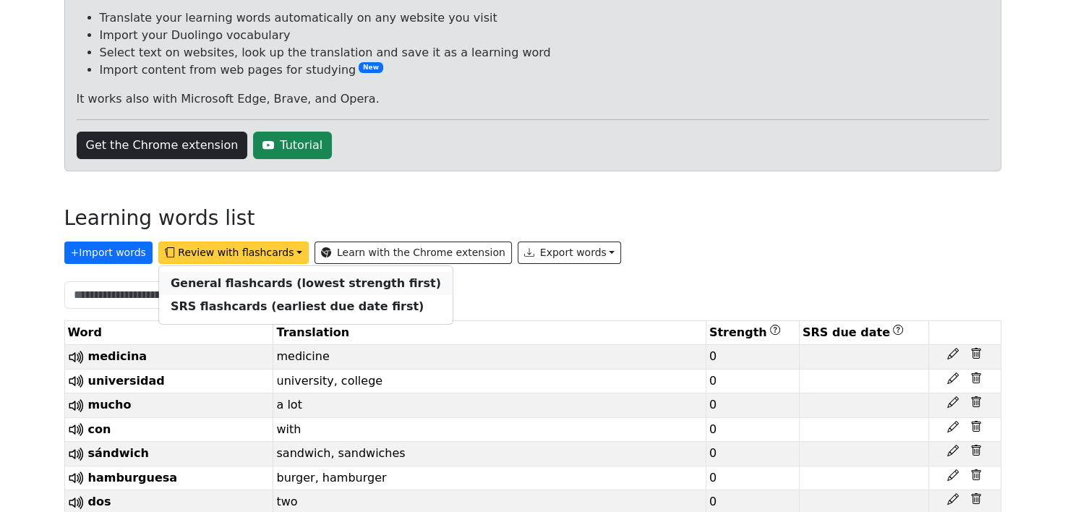
click at [272, 278] on strong "General flashcards (lowest strength first)" at bounding box center [306, 283] width 270 height 14
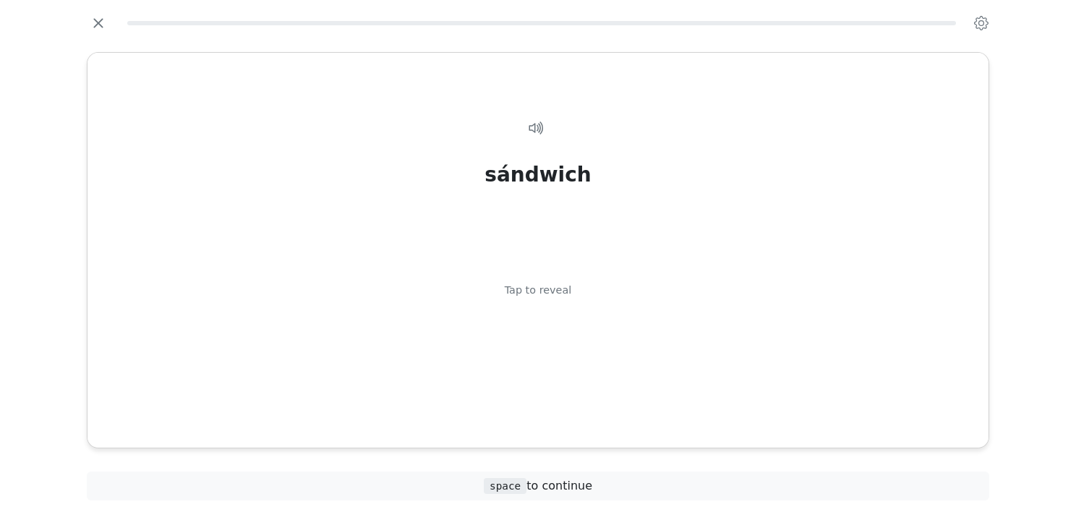
click at [272, 278] on div "sándwich Tap to reveal" at bounding box center [538, 274] width 866 height 359
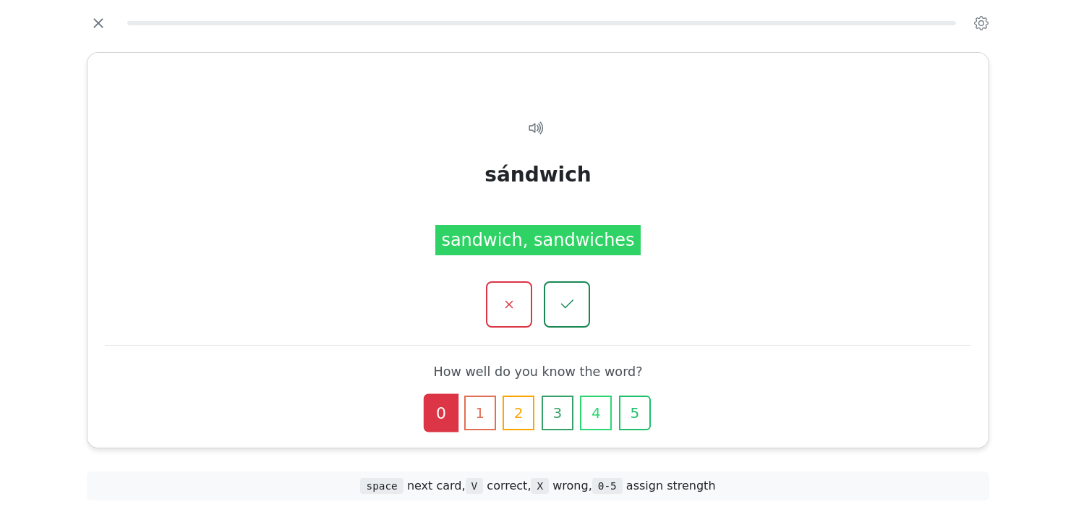
click at [272, 278] on div "sándwich Tap to reveal sándwich sandwich, sandwiches How well do you know the w…" at bounding box center [537, 250] width 901 height 395
click at [564, 296] on icon "button" at bounding box center [566, 305] width 18 height 18
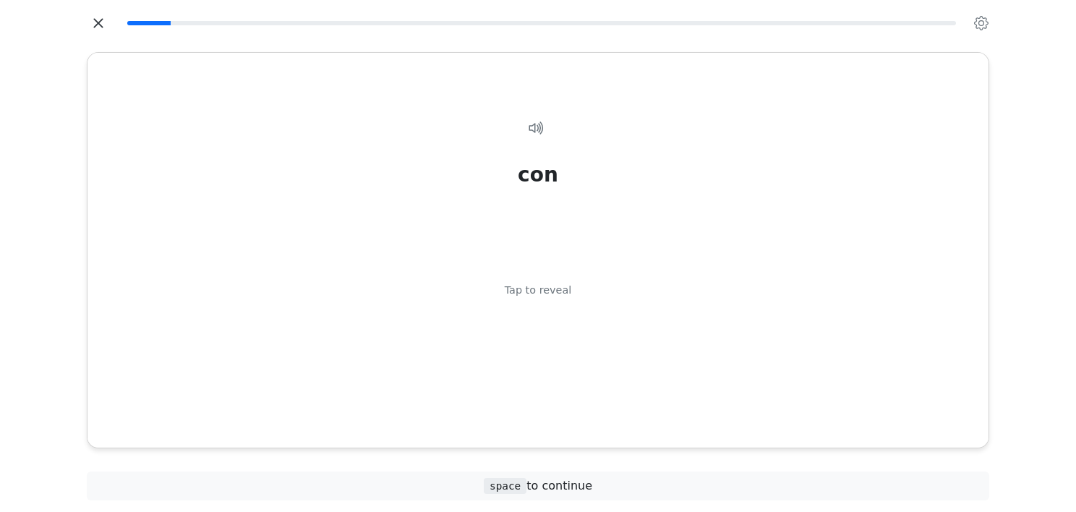
click at [95, 29] on icon "button" at bounding box center [98, 23] width 22 height 22
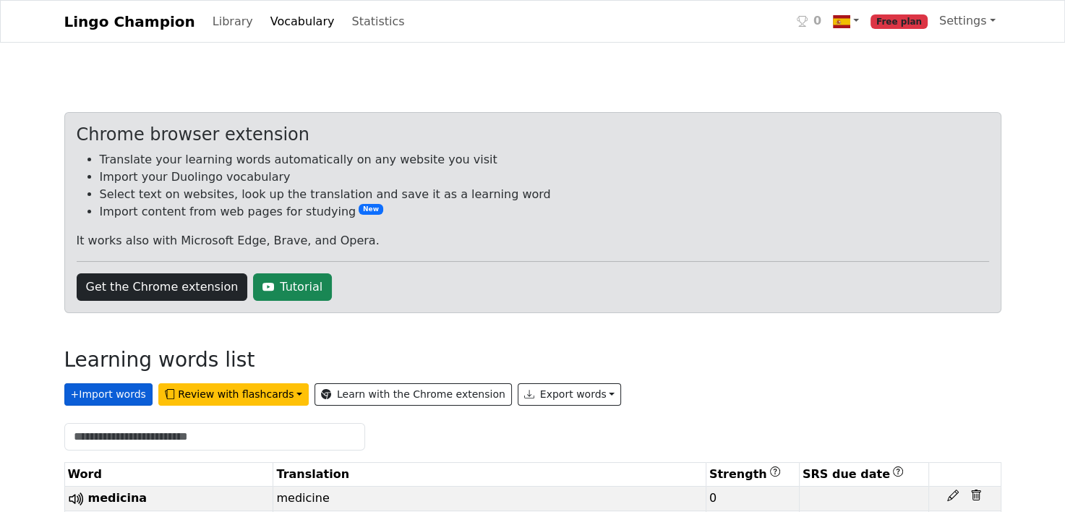
click at [132, 391] on button "+ Import words" at bounding box center [108, 394] width 88 height 22
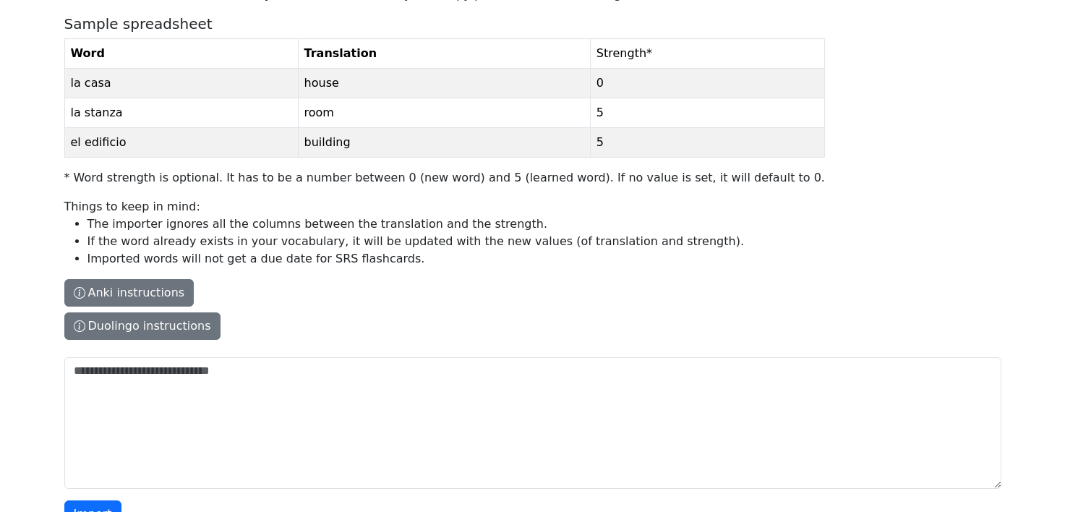
scroll to position [197, 0]
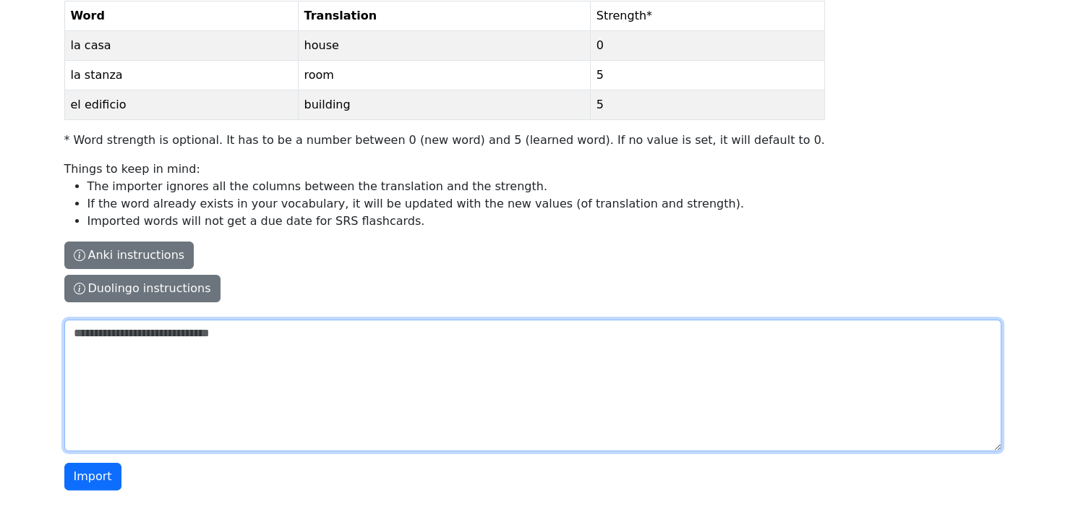
click at [215, 362] on textarea "The columns have to be tab-separated. The safest way is to copy-paste from Exce…" at bounding box center [532, 386] width 937 height 132
paste textarea "**********"
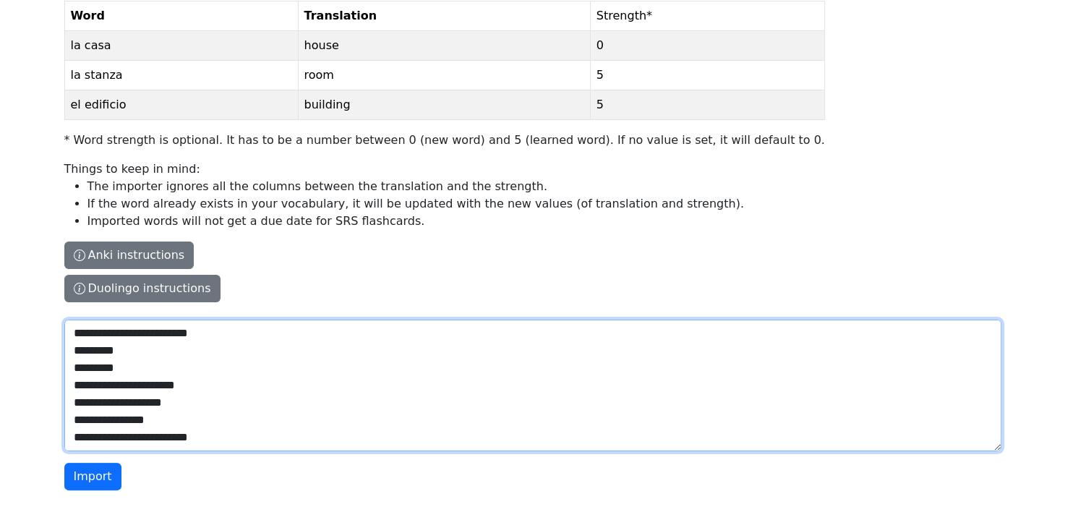
scroll to position [185, 0]
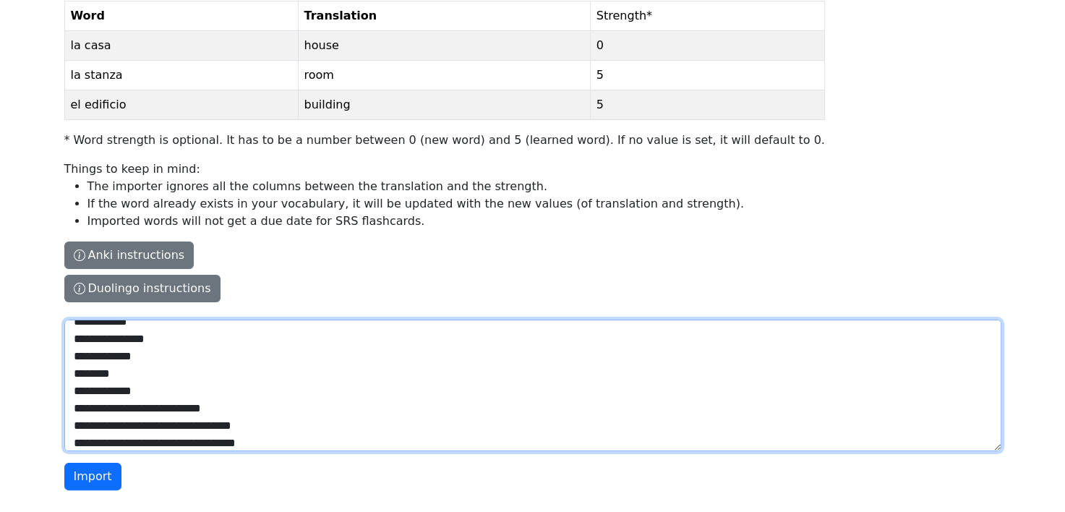
type textarea "**********"
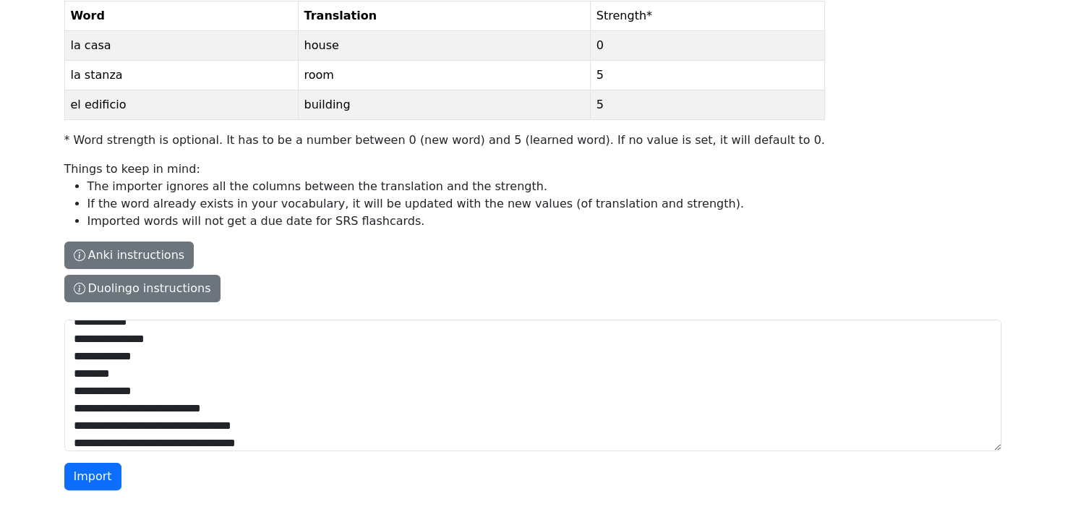
click at [309, 181] on li "The importer ignores all the columns between the translation and the strength." at bounding box center [455, 186] width 737 height 17
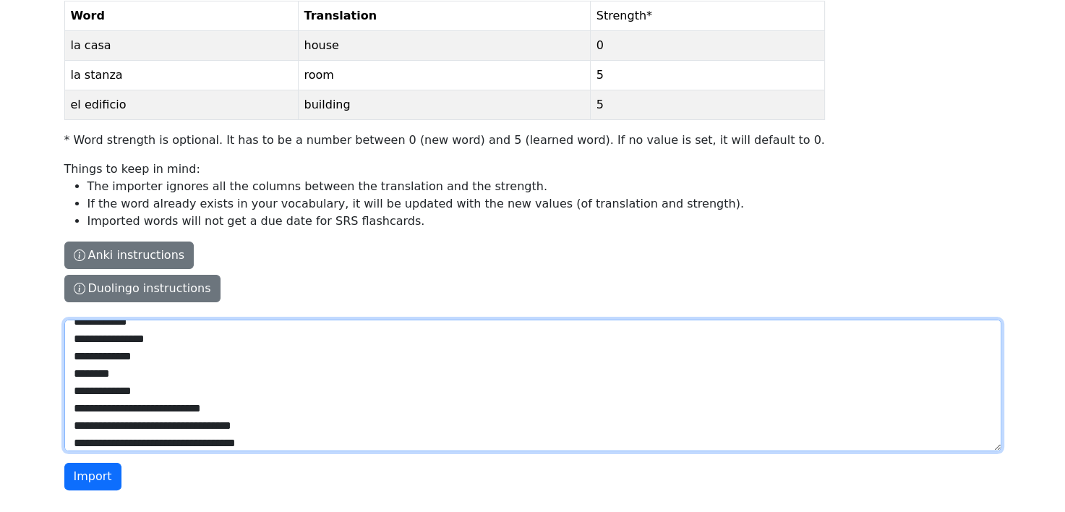
click at [309, 320] on textarea "**********" at bounding box center [532, 386] width 937 height 132
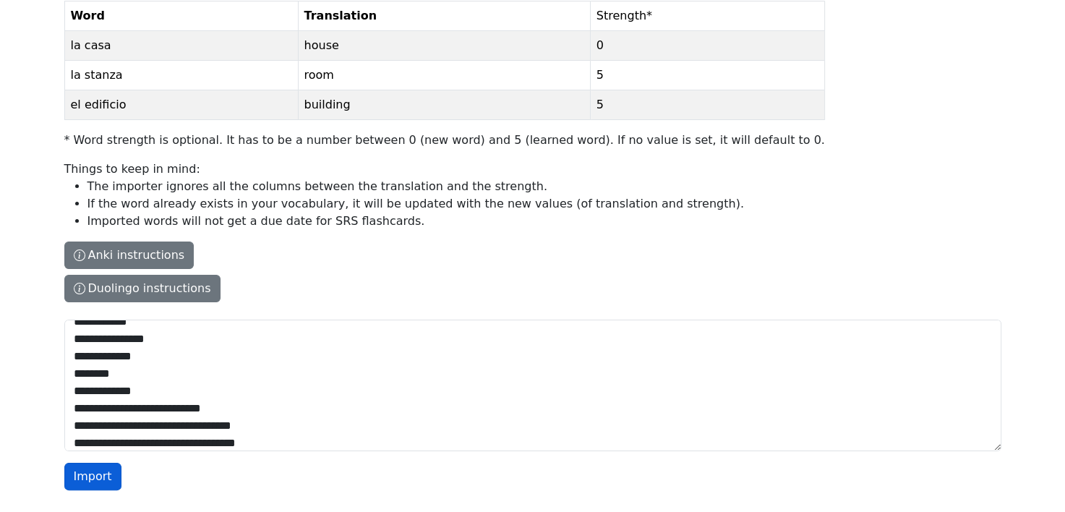
click at [87, 475] on button "Import" at bounding box center [92, 476] width 57 height 27
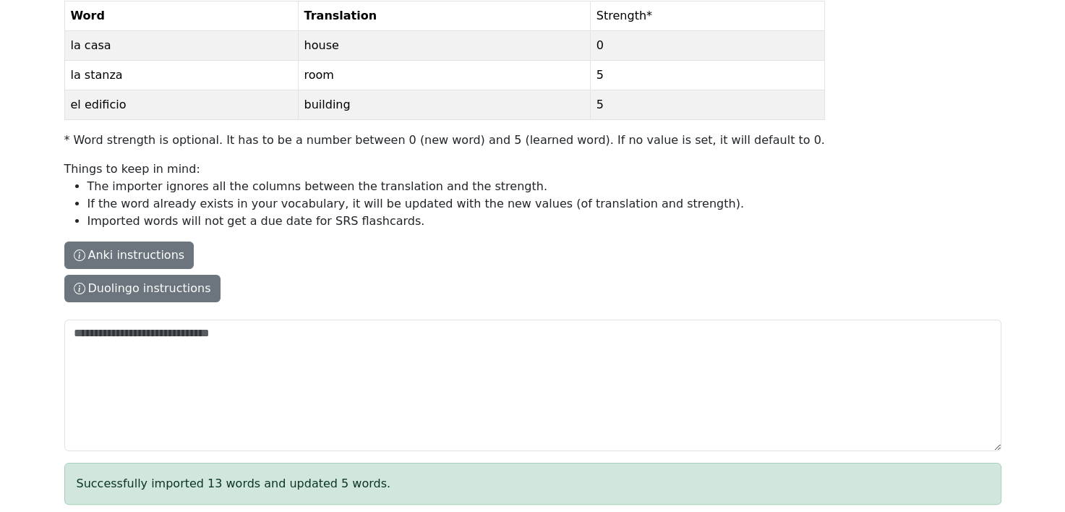
scroll to position [250, 0]
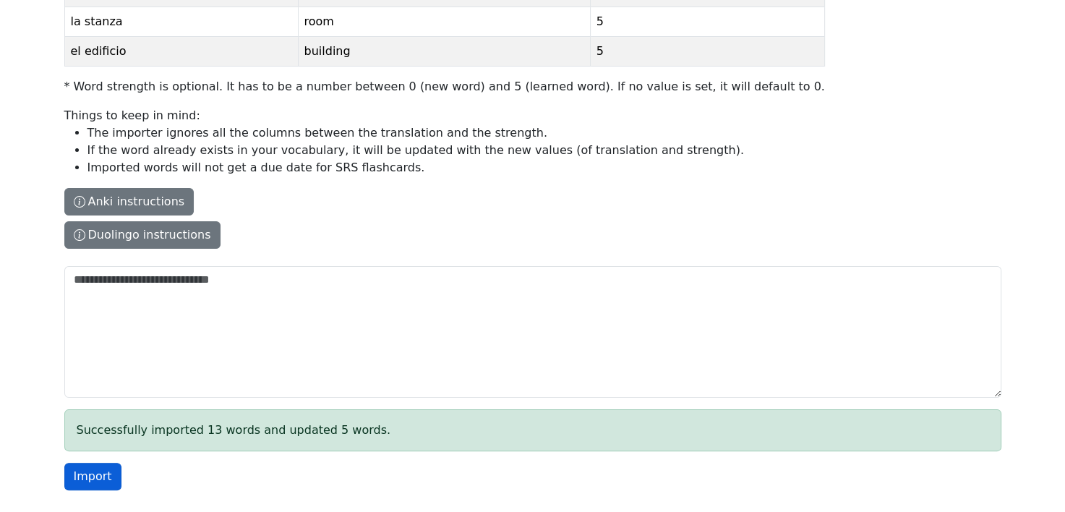
click at [110, 470] on button "Import" at bounding box center [92, 476] width 57 height 27
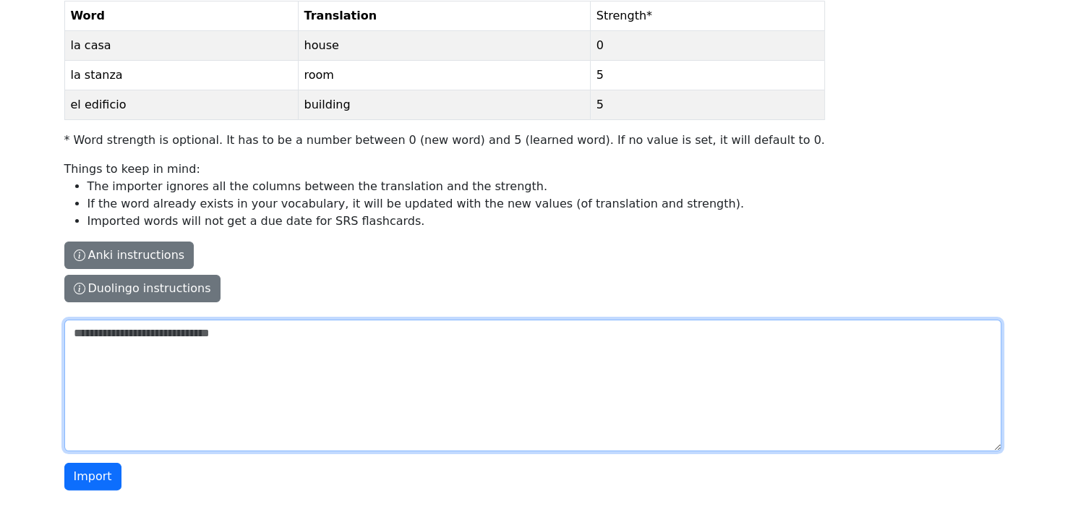
click at [226, 358] on textarea "The columns have to be tab-separated. The safest way is to copy-paste from Exce…" at bounding box center [532, 386] width 937 height 132
paste textarea "**********"
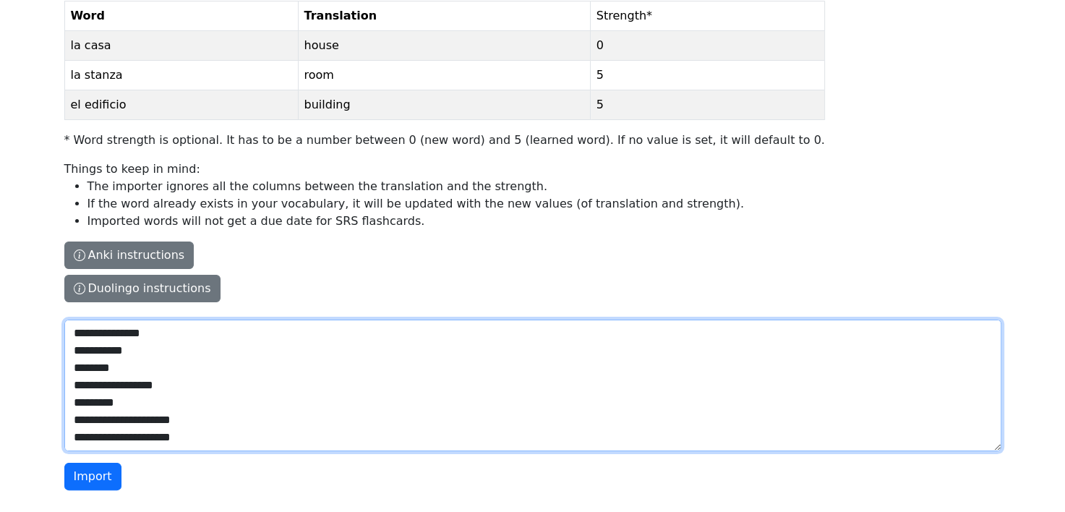
scroll to position [133, 0]
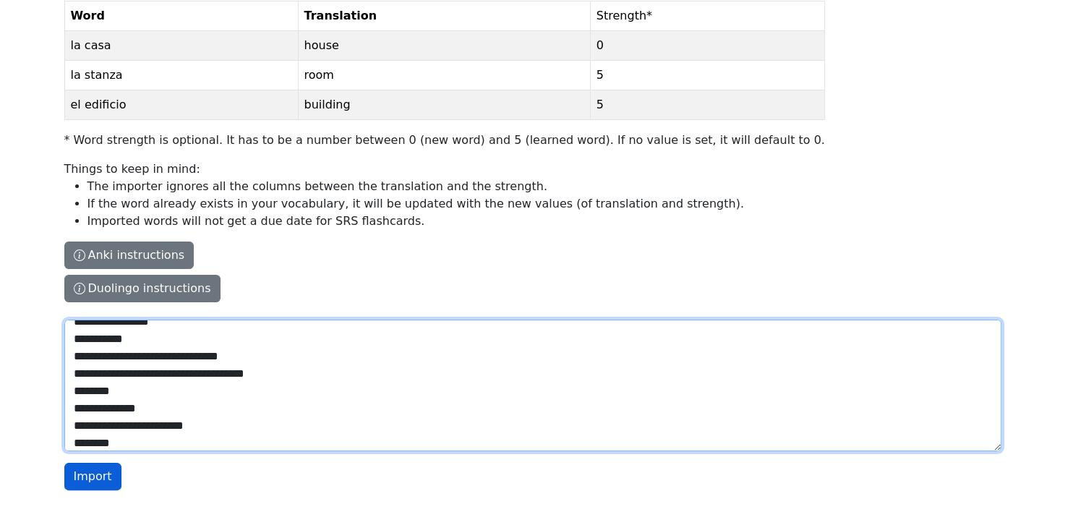
type textarea "**********"
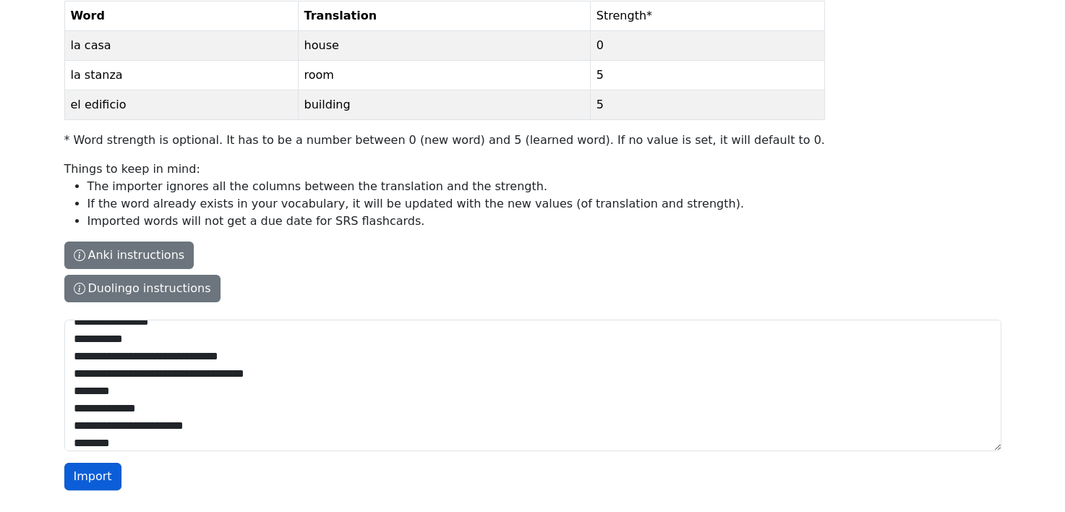
click at [73, 482] on button "Import" at bounding box center [92, 476] width 57 height 27
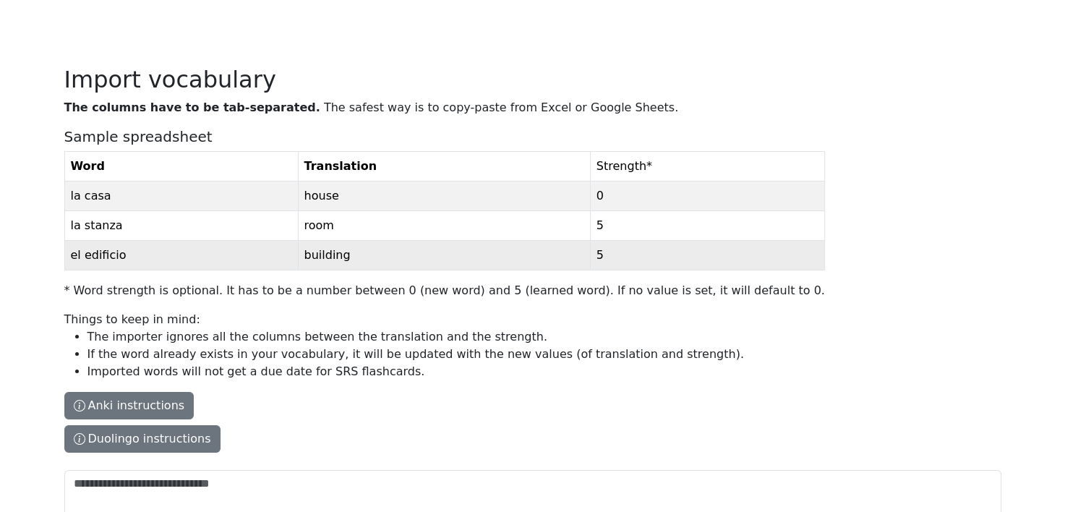
scroll to position [0, 0]
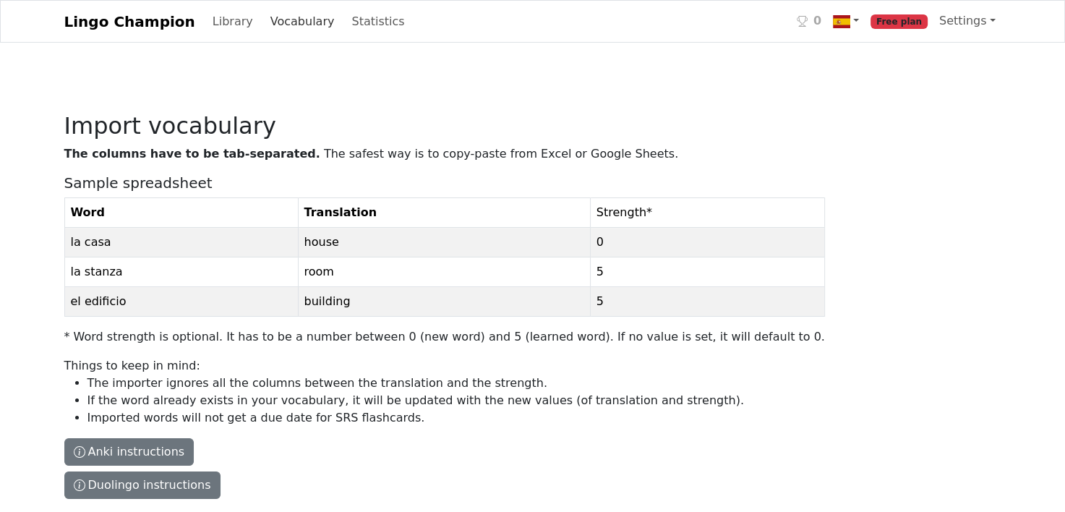
click at [265, 20] on link "Vocabulary" at bounding box center [303, 21] width 76 height 29
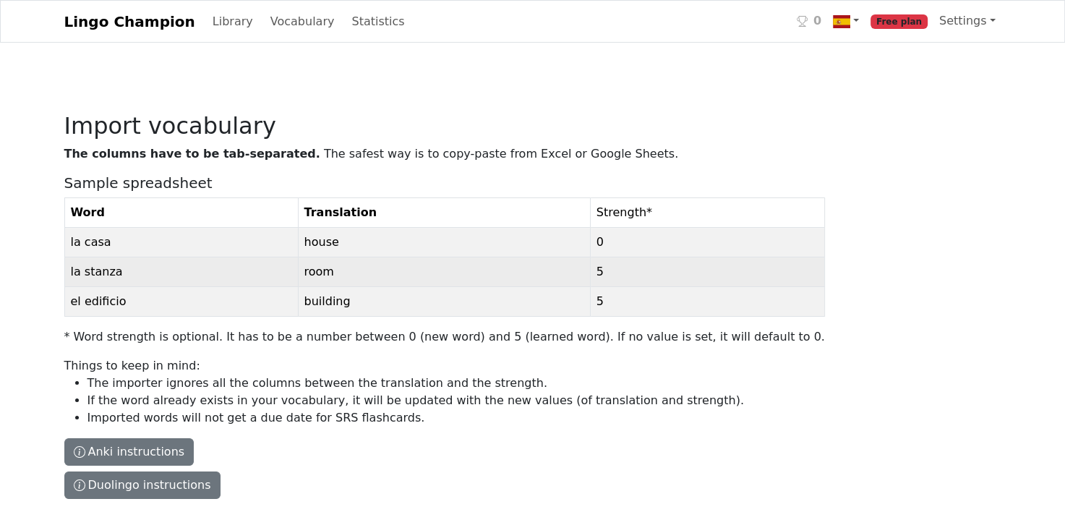
scroll to position [197, 0]
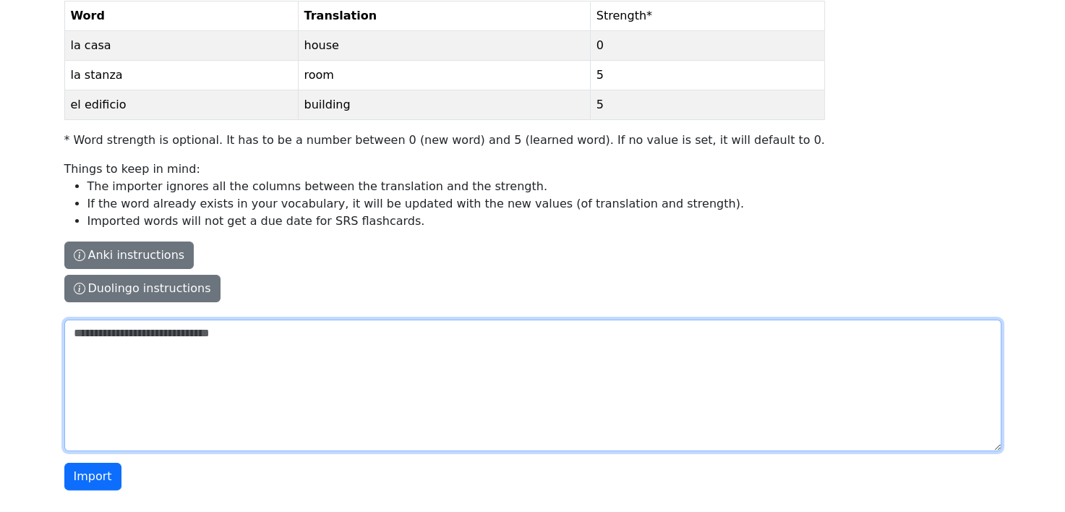
click at [128, 359] on textarea "The columns have to be tab-separated. The safest way is to copy-paste from Exce…" at bounding box center [532, 386] width 937 height 132
paste textarea "**********"
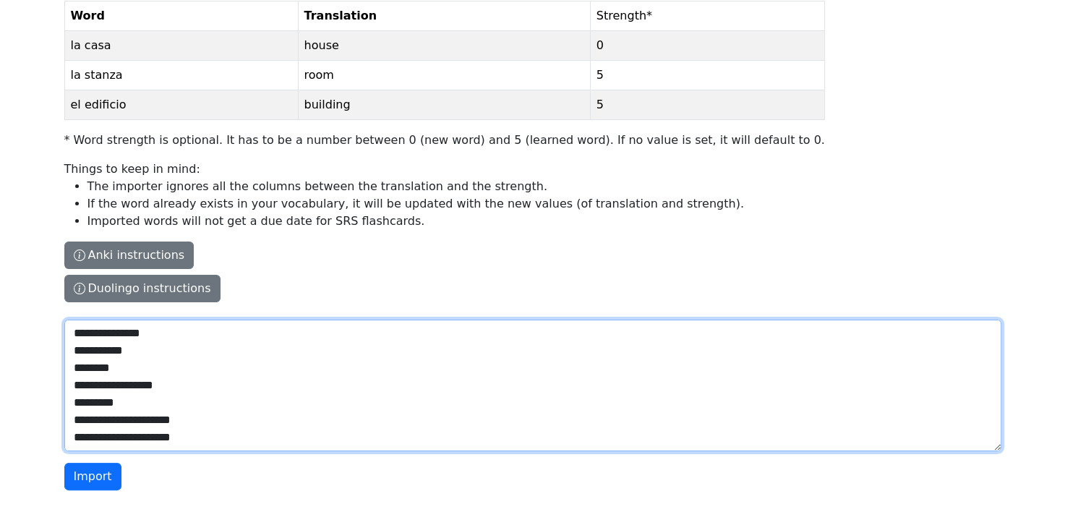
scroll to position [133, 0]
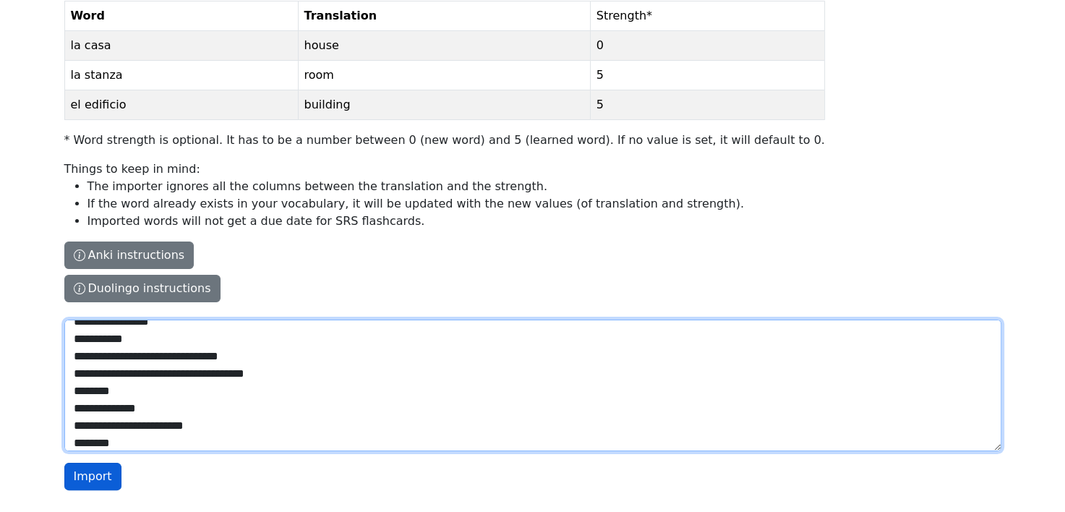
type textarea "**********"
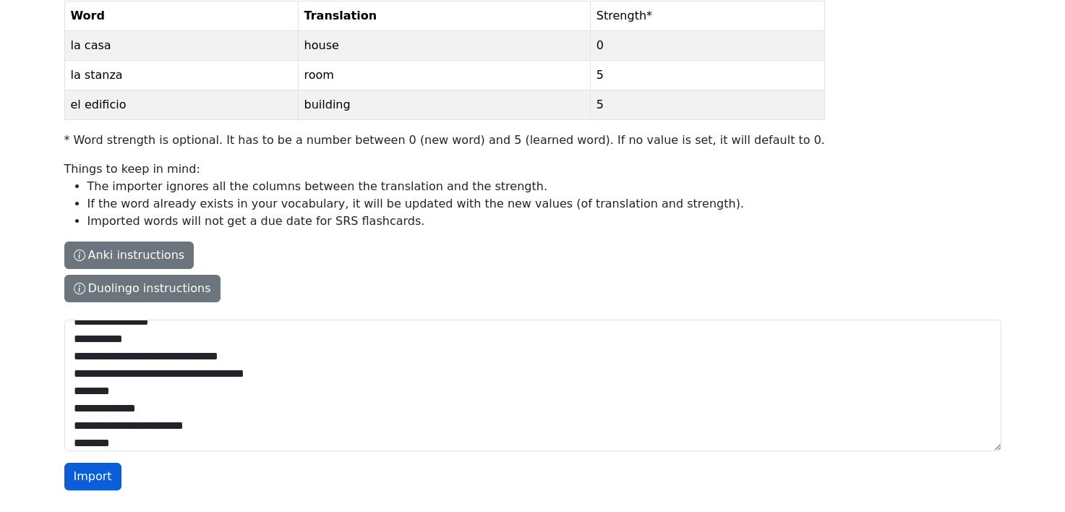
click at [89, 480] on button "Import" at bounding box center [92, 476] width 57 height 27
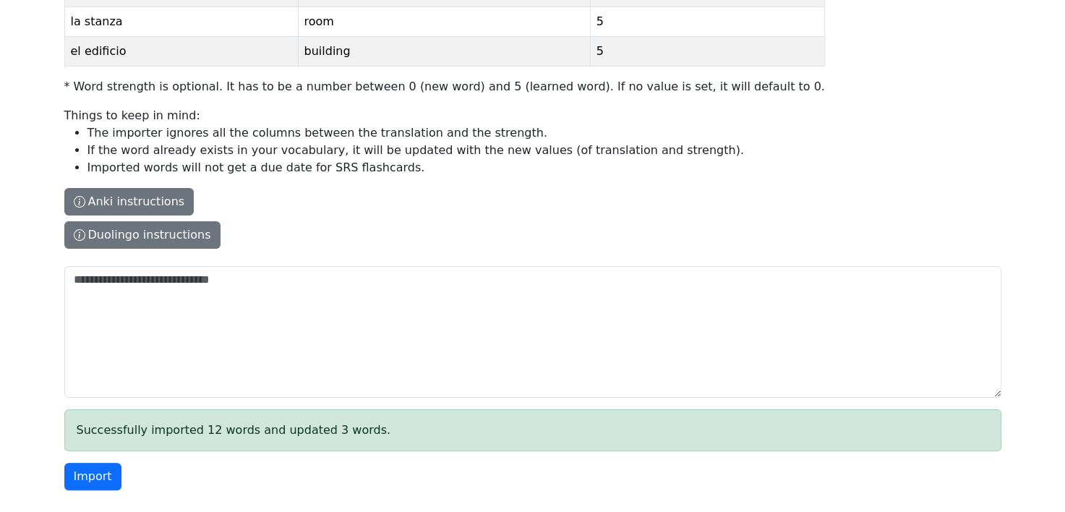
scroll to position [0, 0]
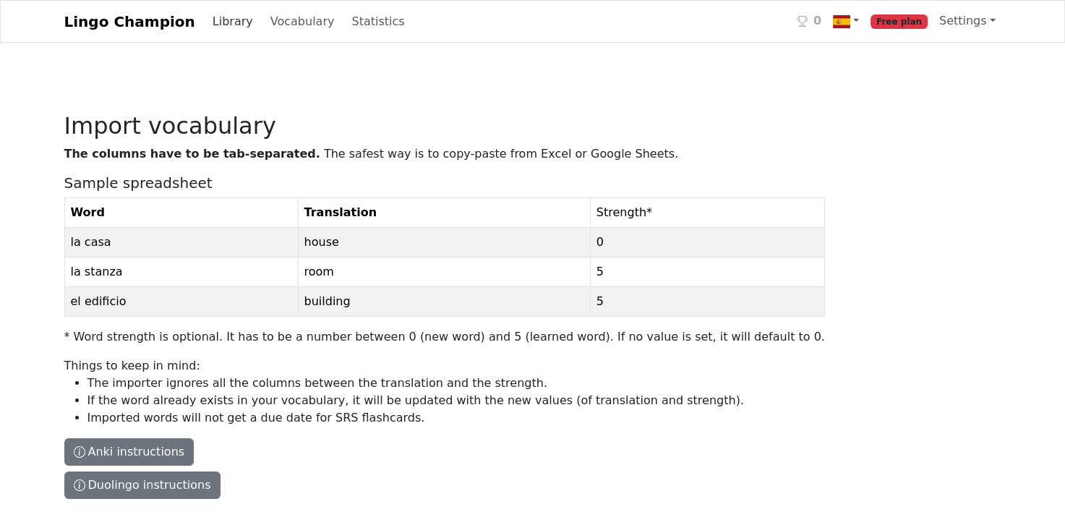
click at [207, 22] on link "Library" at bounding box center [233, 21] width 52 height 29
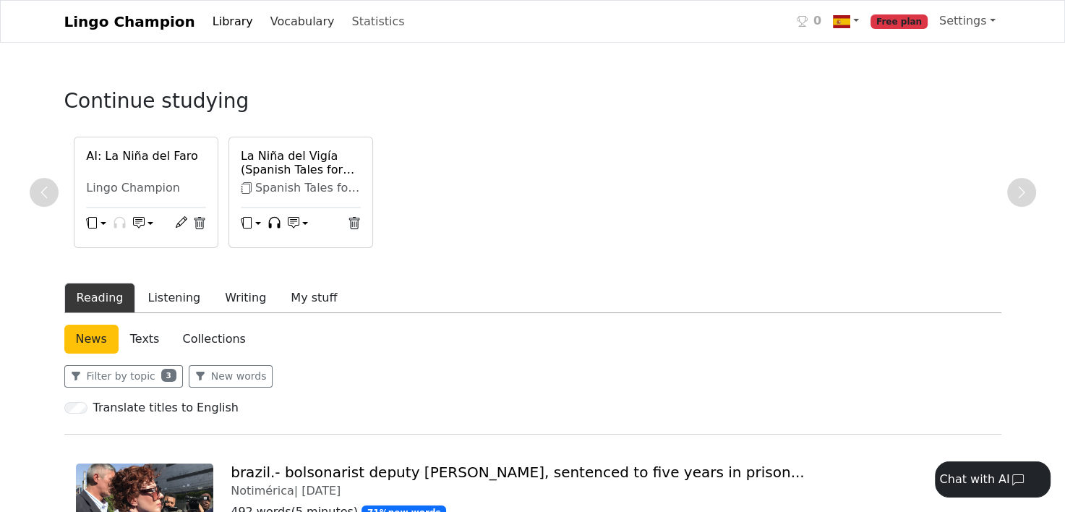
click at [265, 23] on link "Vocabulary" at bounding box center [303, 21] width 76 height 29
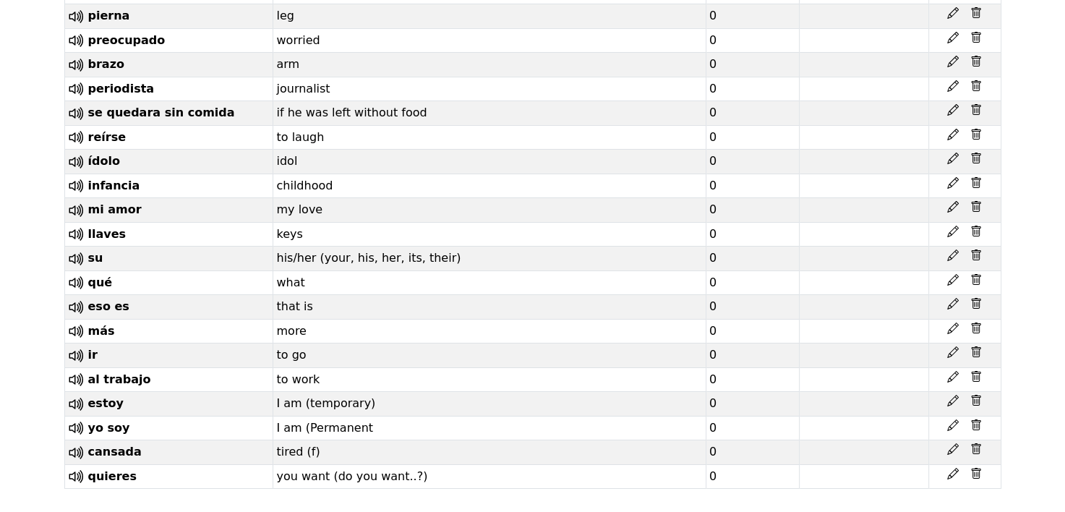
scroll to position [5240, 0]
click at [90, 130] on span "reírse" at bounding box center [107, 137] width 38 height 14
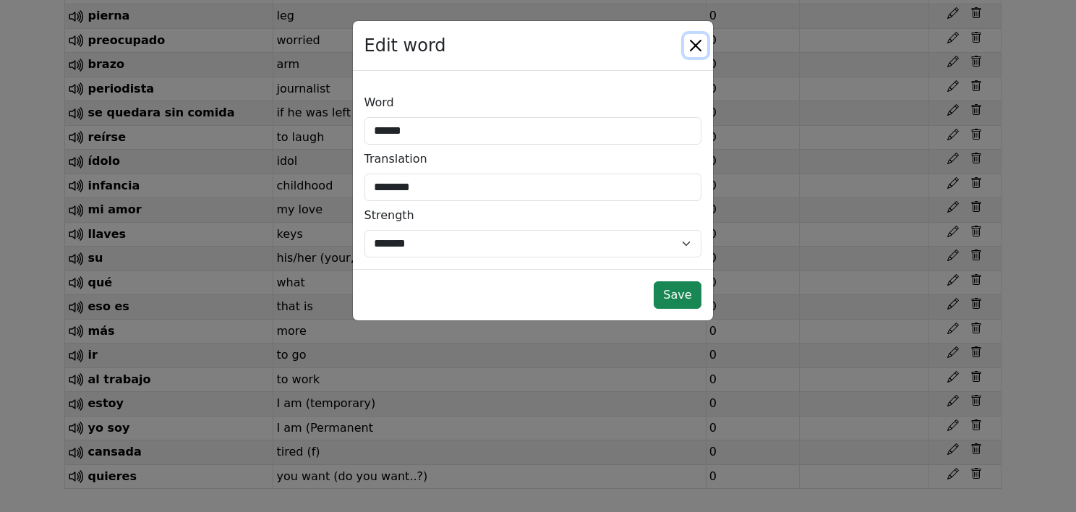
click at [698, 46] on button "Close" at bounding box center [695, 45] width 23 height 23
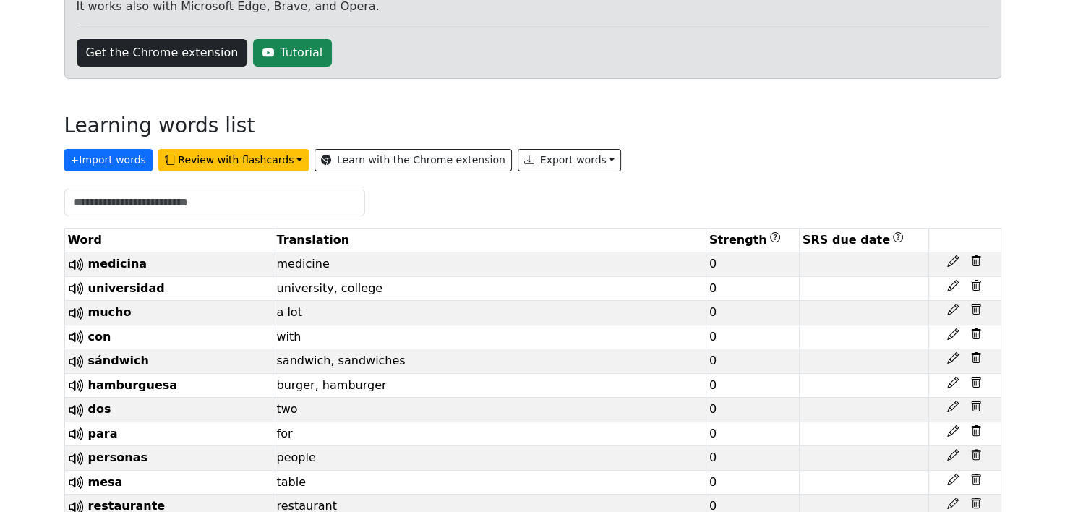
scroll to position [237, 0]
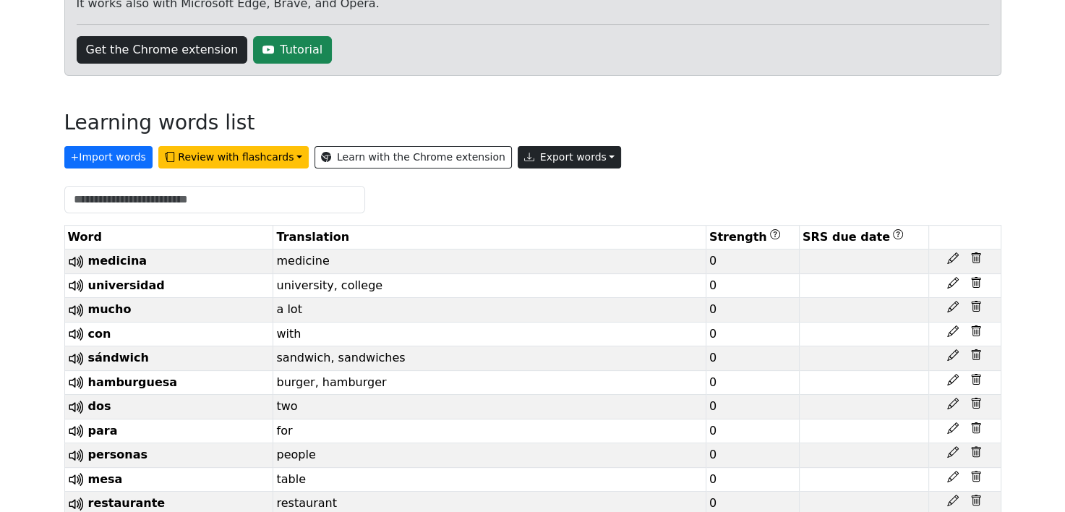
click at [555, 161] on button "Export words" at bounding box center [570, 157] width 104 height 22
click at [668, 155] on div "+ Import words Review with flashcards Learn with the Chrome extension Export wo…" at bounding box center [532, 154] width 937 height 28
click at [541, 146] on button "Export words" at bounding box center [570, 157] width 104 height 22
click at [556, 212] on link "Tab-separated TXT file" at bounding box center [602, 211] width 169 height 23
click at [558, 163] on button "Export words" at bounding box center [570, 157] width 104 height 22
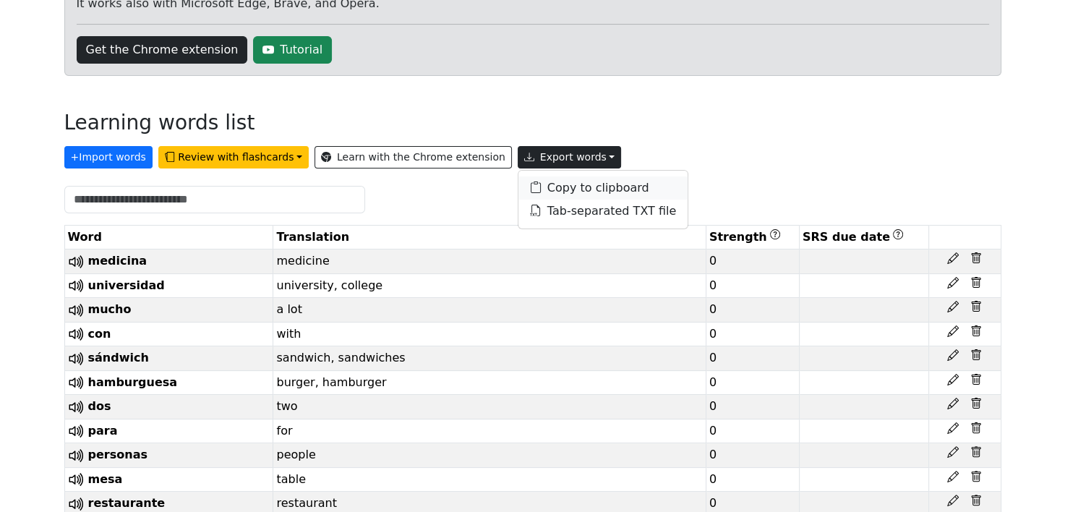
click at [556, 191] on link "Copy to clipboard" at bounding box center [602, 187] width 169 height 23
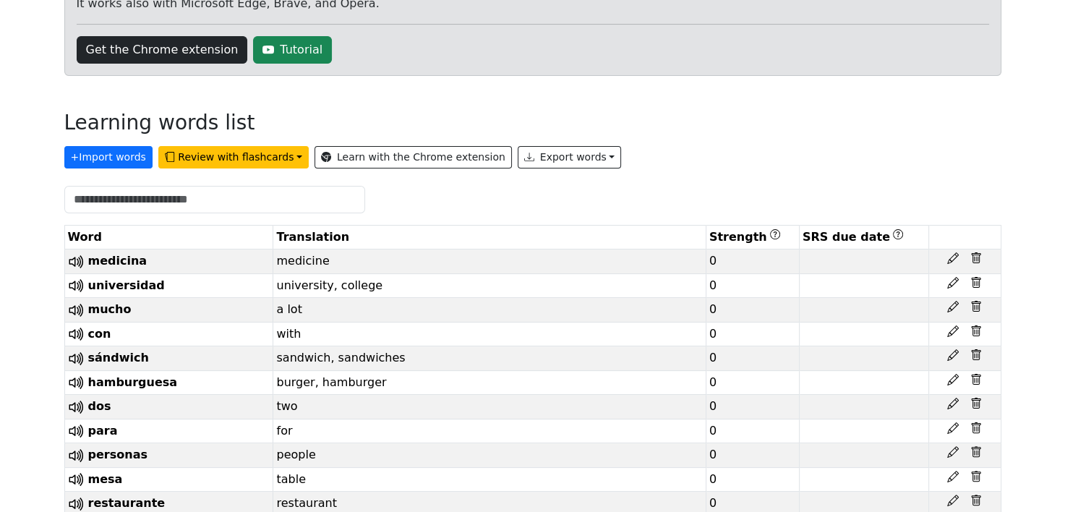
scroll to position [0, 0]
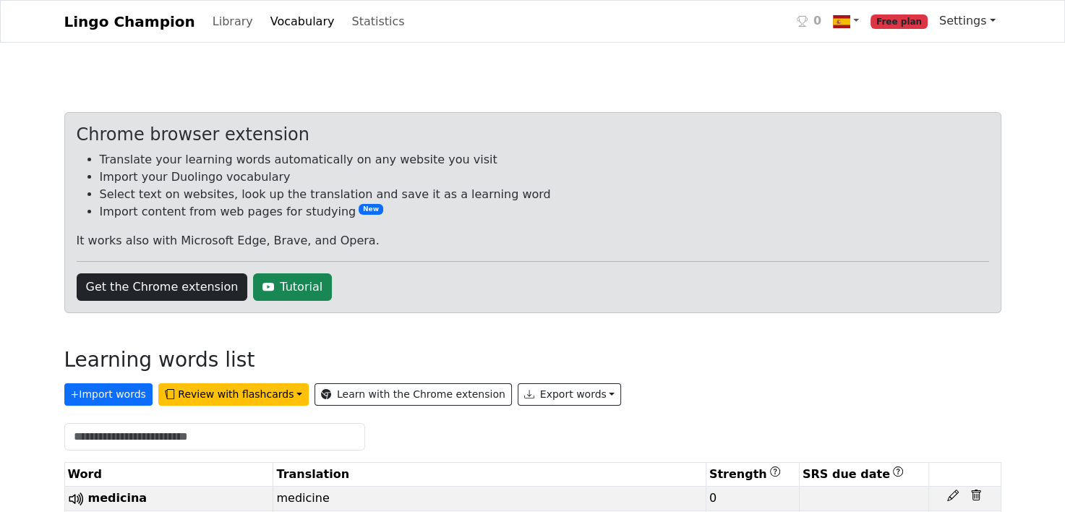
click at [976, 27] on link "Settings" at bounding box center [967, 21] width 68 height 29
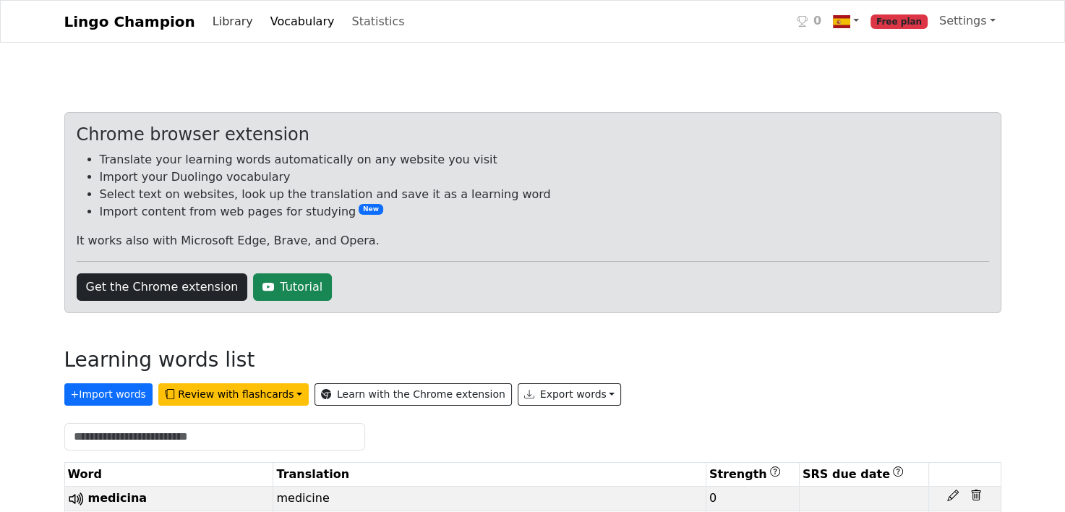
click at [217, 19] on link "Library" at bounding box center [233, 21] width 52 height 29
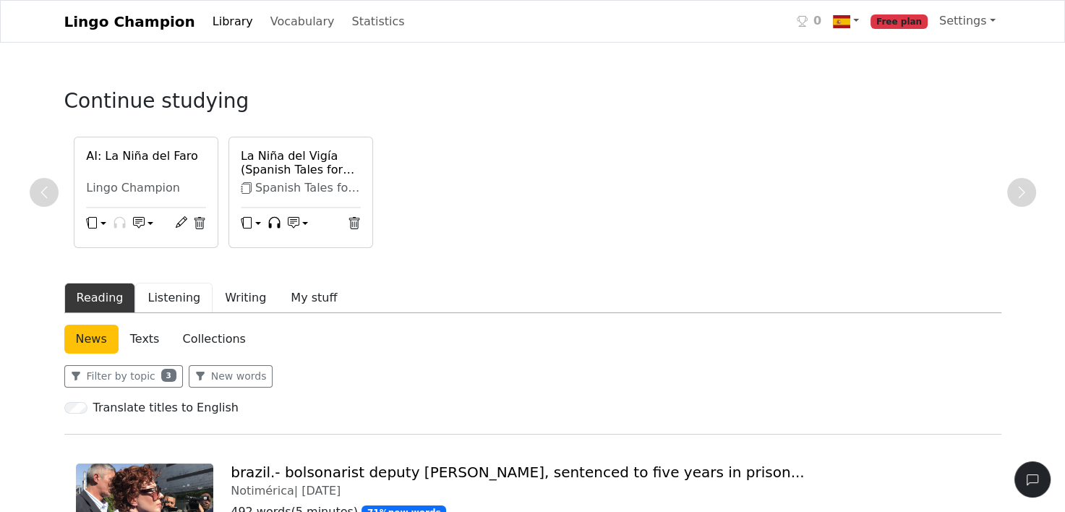
click at [145, 292] on button "Listening" at bounding box center [173, 298] width 77 height 30
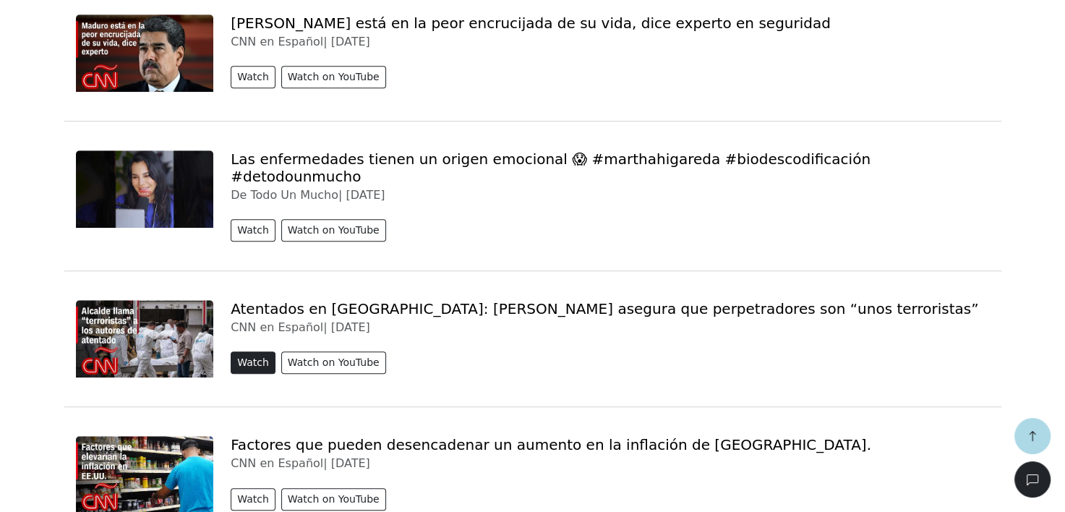
scroll to position [1030, 0]
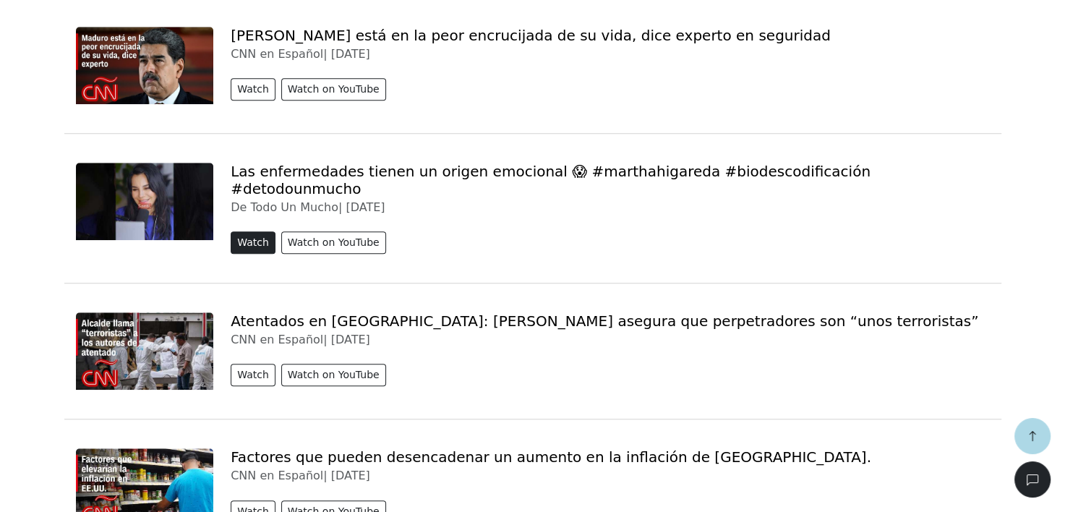
click at [246, 231] on button "Watch" at bounding box center [253, 242] width 45 height 22
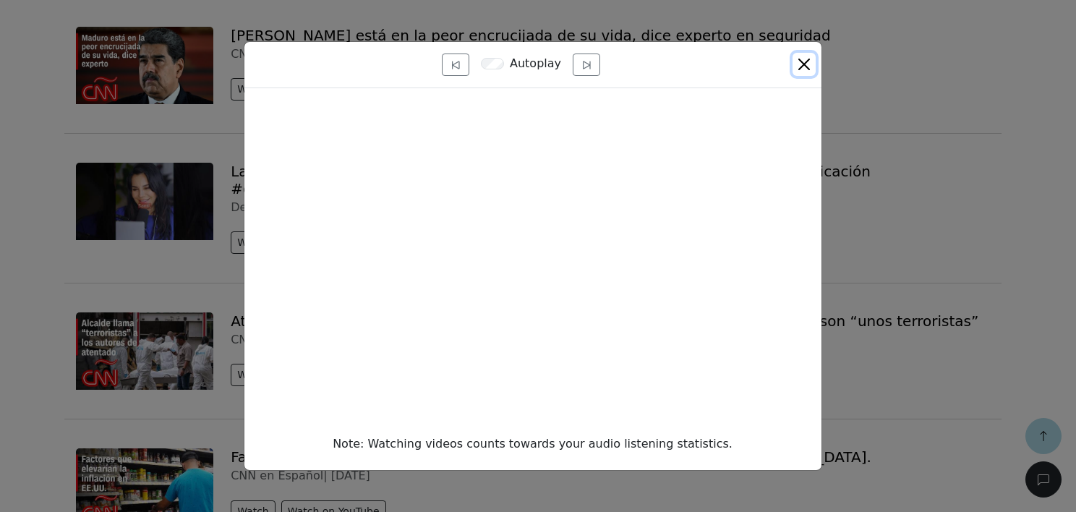
click at [797, 59] on button "Close" at bounding box center [803, 64] width 23 height 23
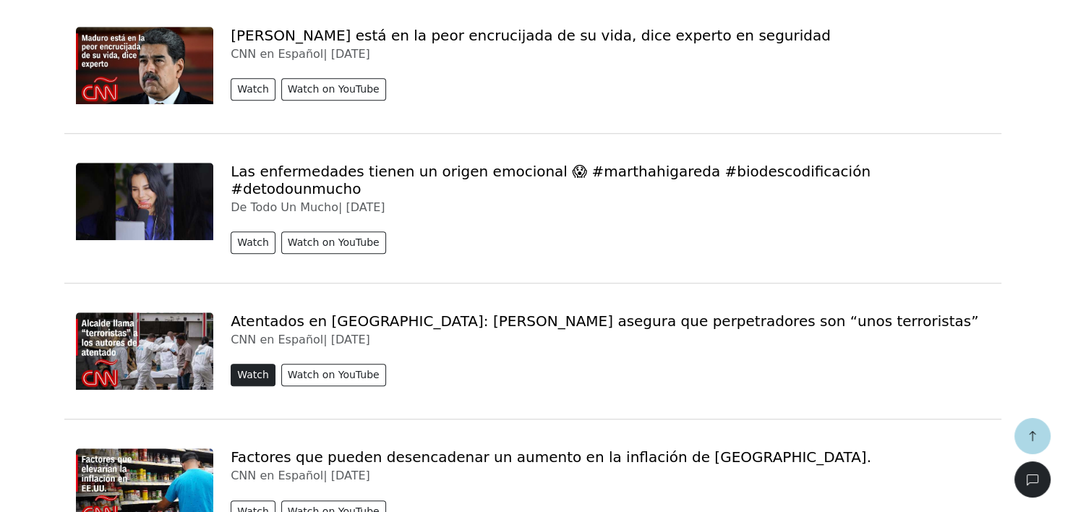
click at [252, 364] on button "Watch" at bounding box center [253, 375] width 45 height 22
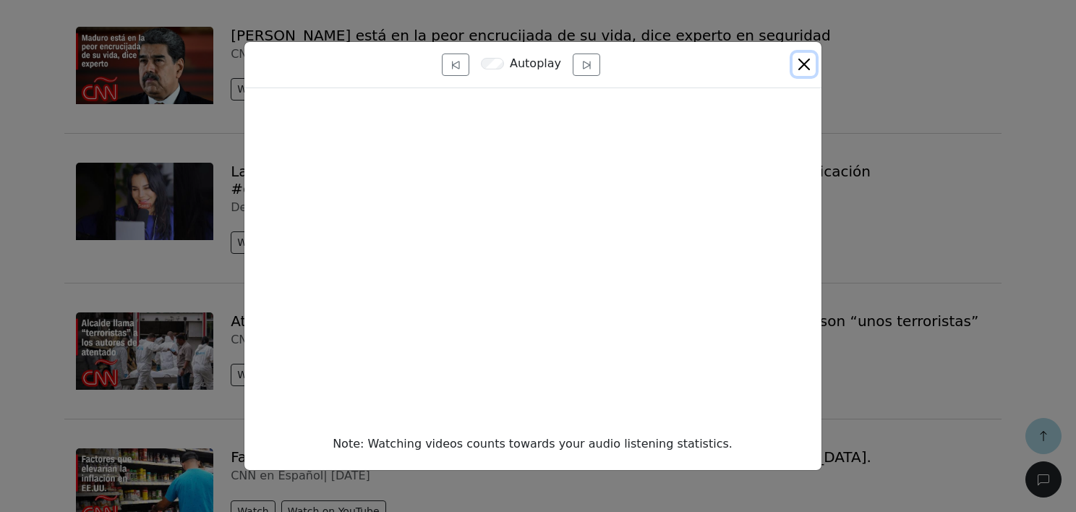
click at [797, 63] on button "Close" at bounding box center [803, 64] width 23 height 23
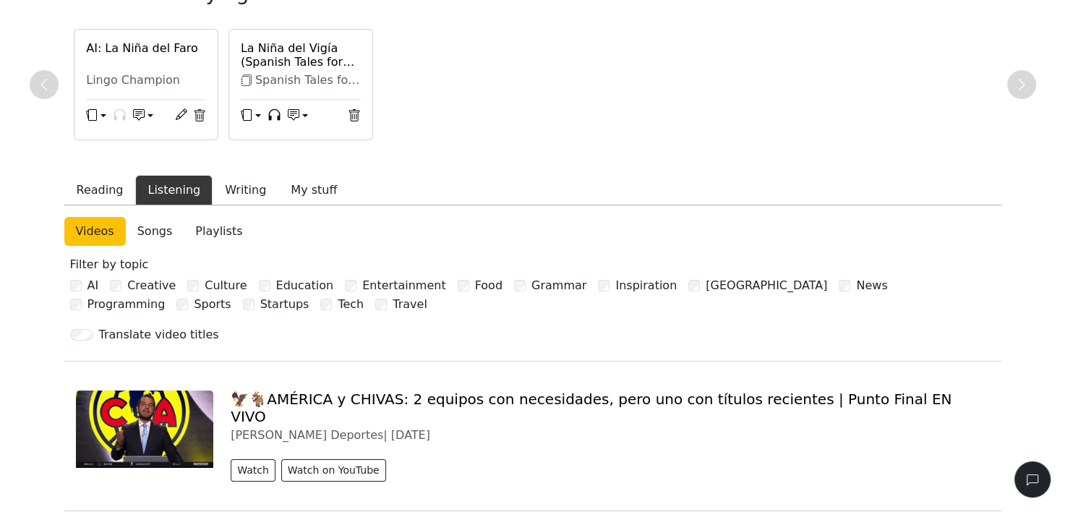
scroll to position [0, 0]
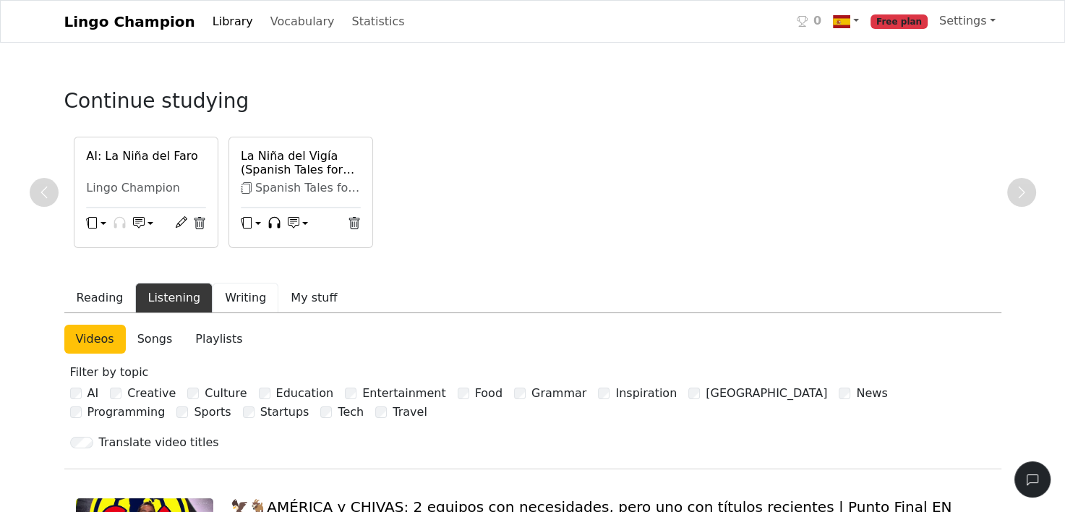
click at [228, 299] on button "Writing" at bounding box center [246, 298] width 66 height 30
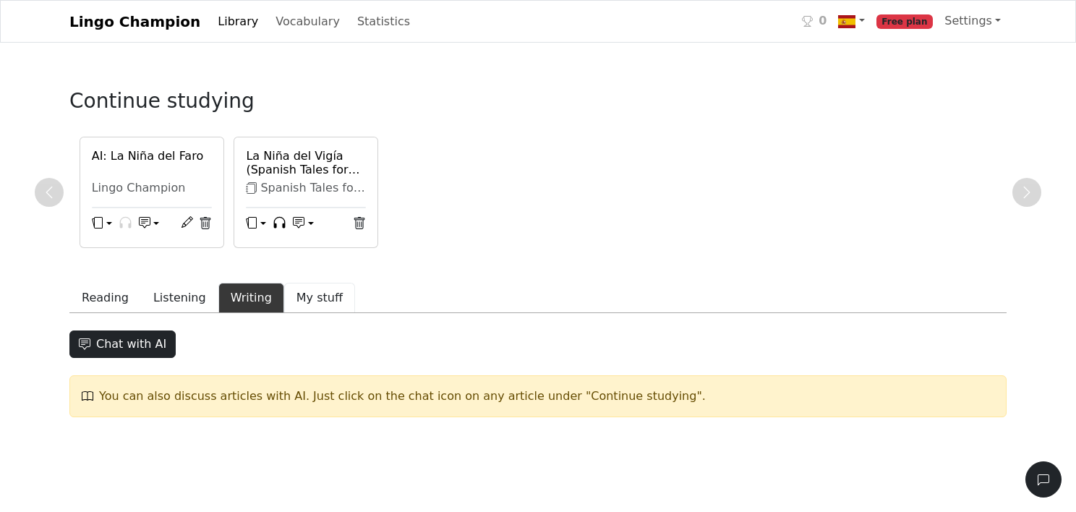
click at [300, 294] on button "My stuff" at bounding box center [319, 298] width 71 height 30
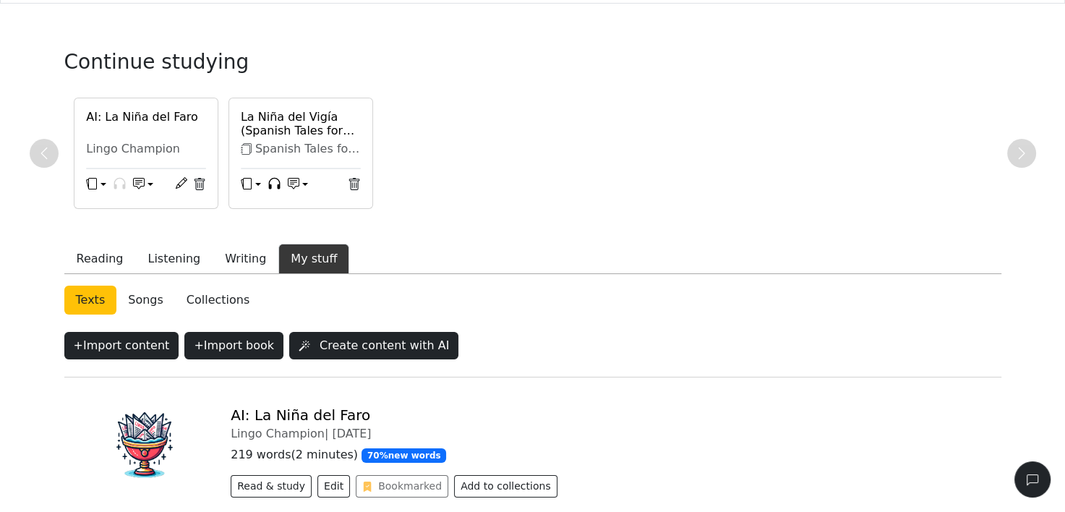
scroll to position [42, 0]
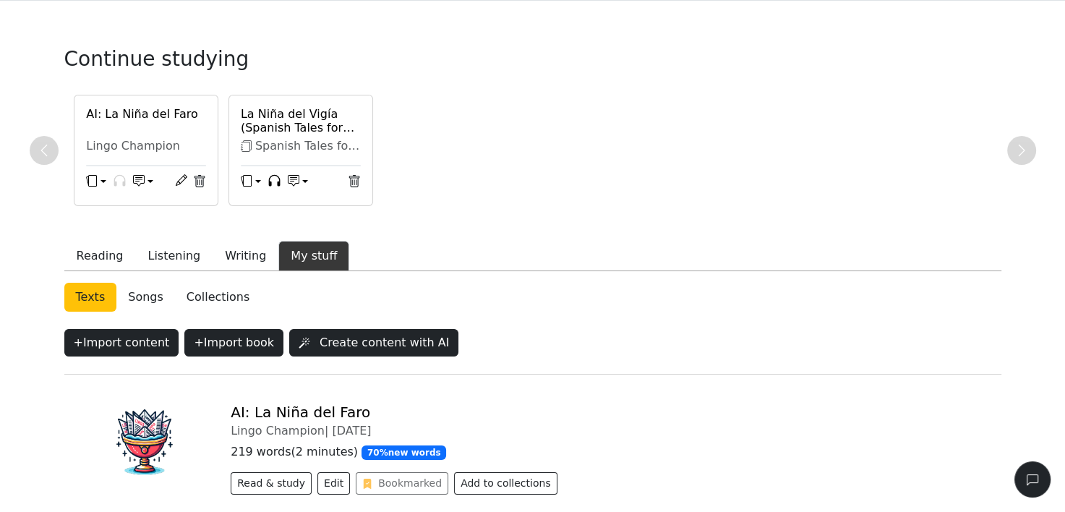
click at [489, 319] on div "Texts Songs Collections + Import content + Import book Create content with AI A…" at bounding box center [532, 400] width 937 height 235
click at [416, 332] on button "Create content with AI" at bounding box center [373, 342] width 169 height 27
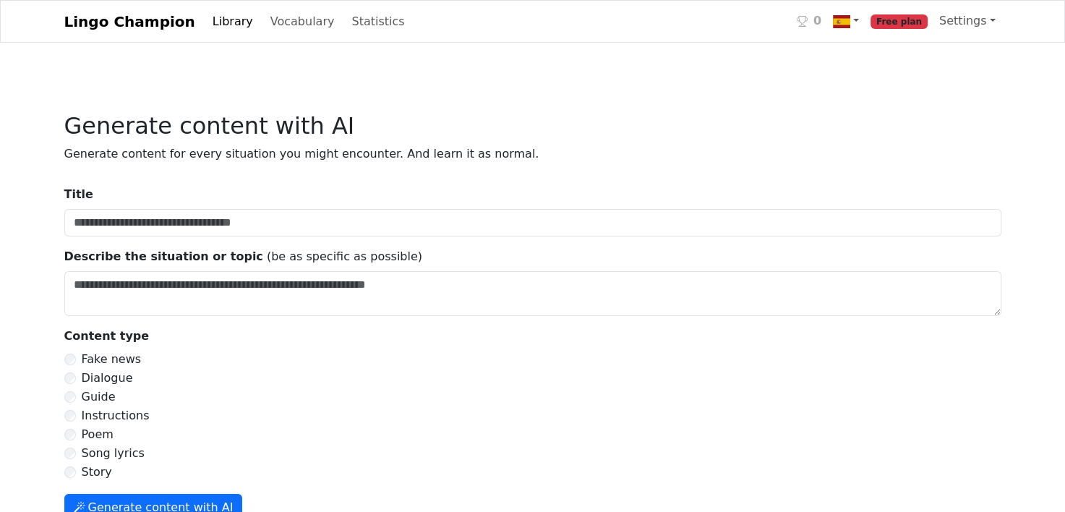
scroll to position [33, 0]
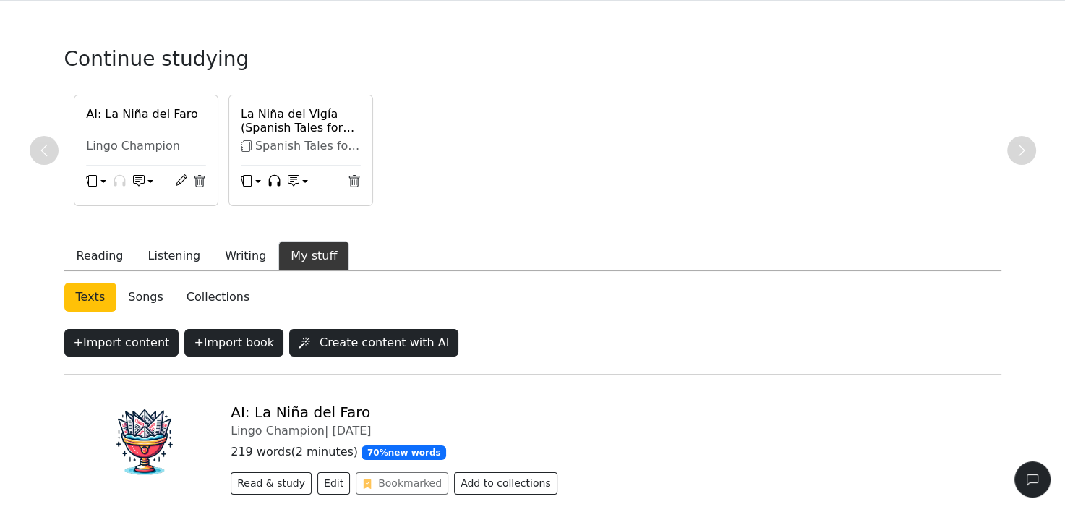
scroll to position [128, 0]
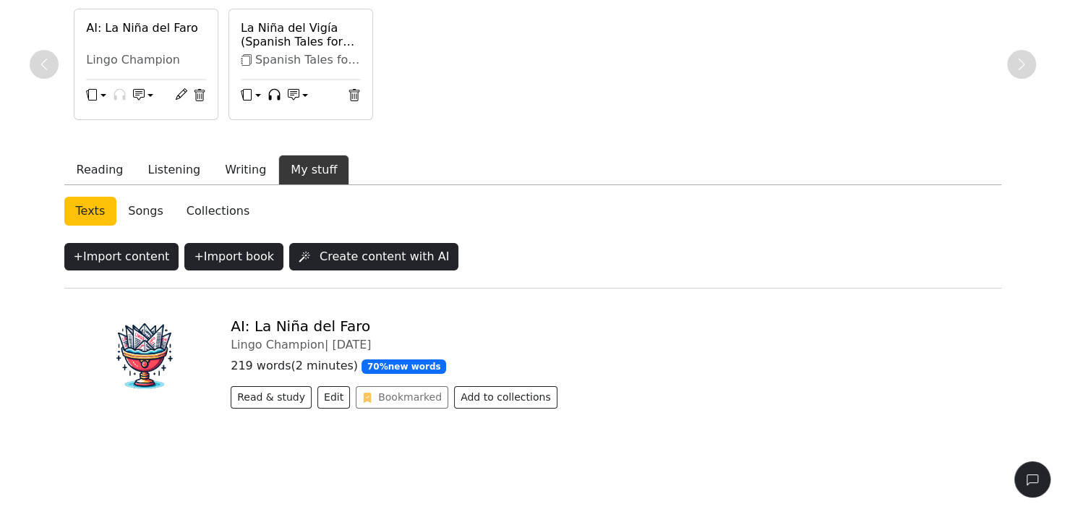
click at [136, 206] on link "Songs" at bounding box center [145, 211] width 59 height 29
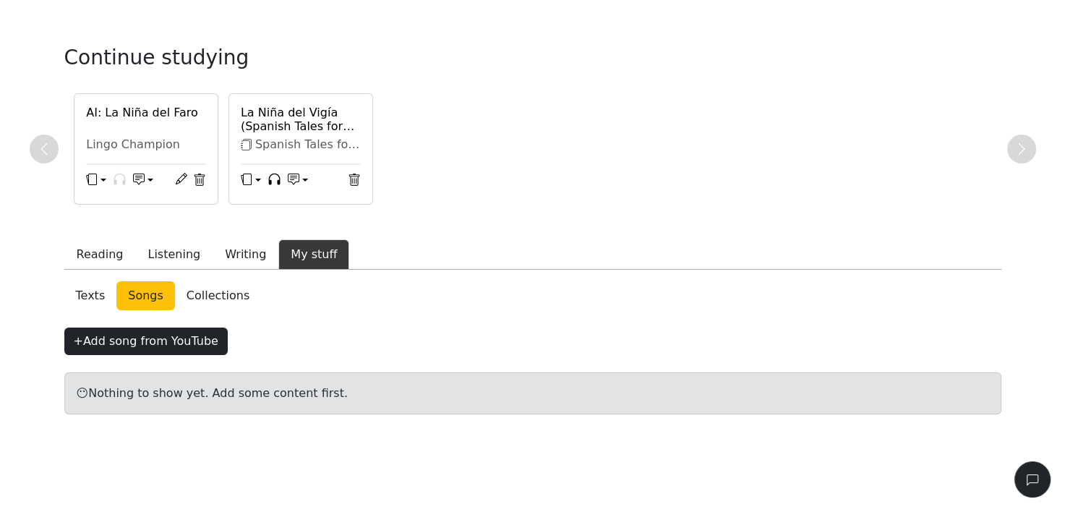
click at [194, 297] on link "Collections" at bounding box center [218, 295] width 86 height 29
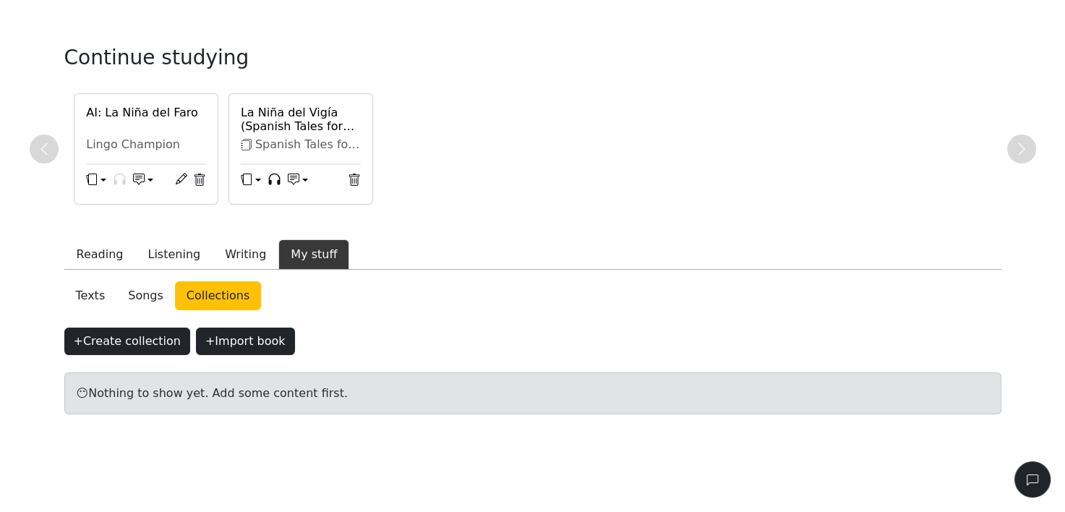
click at [83, 304] on link "Texts" at bounding box center [90, 295] width 53 height 29
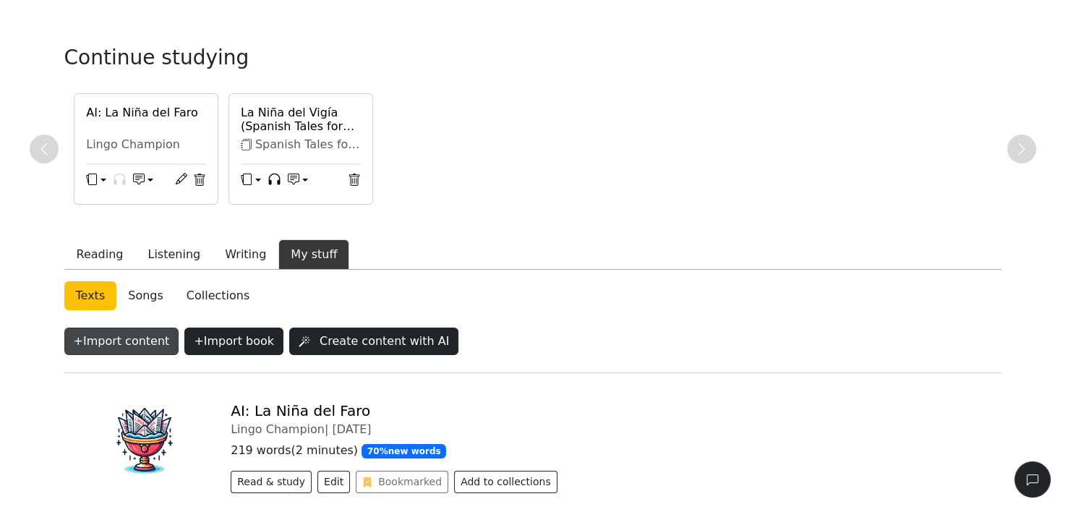
click at [147, 333] on button "+ Import content" at bounding box center [121, 341] width 115 height 27
